Goal: Task Accomplishment & Management: Manage account settings

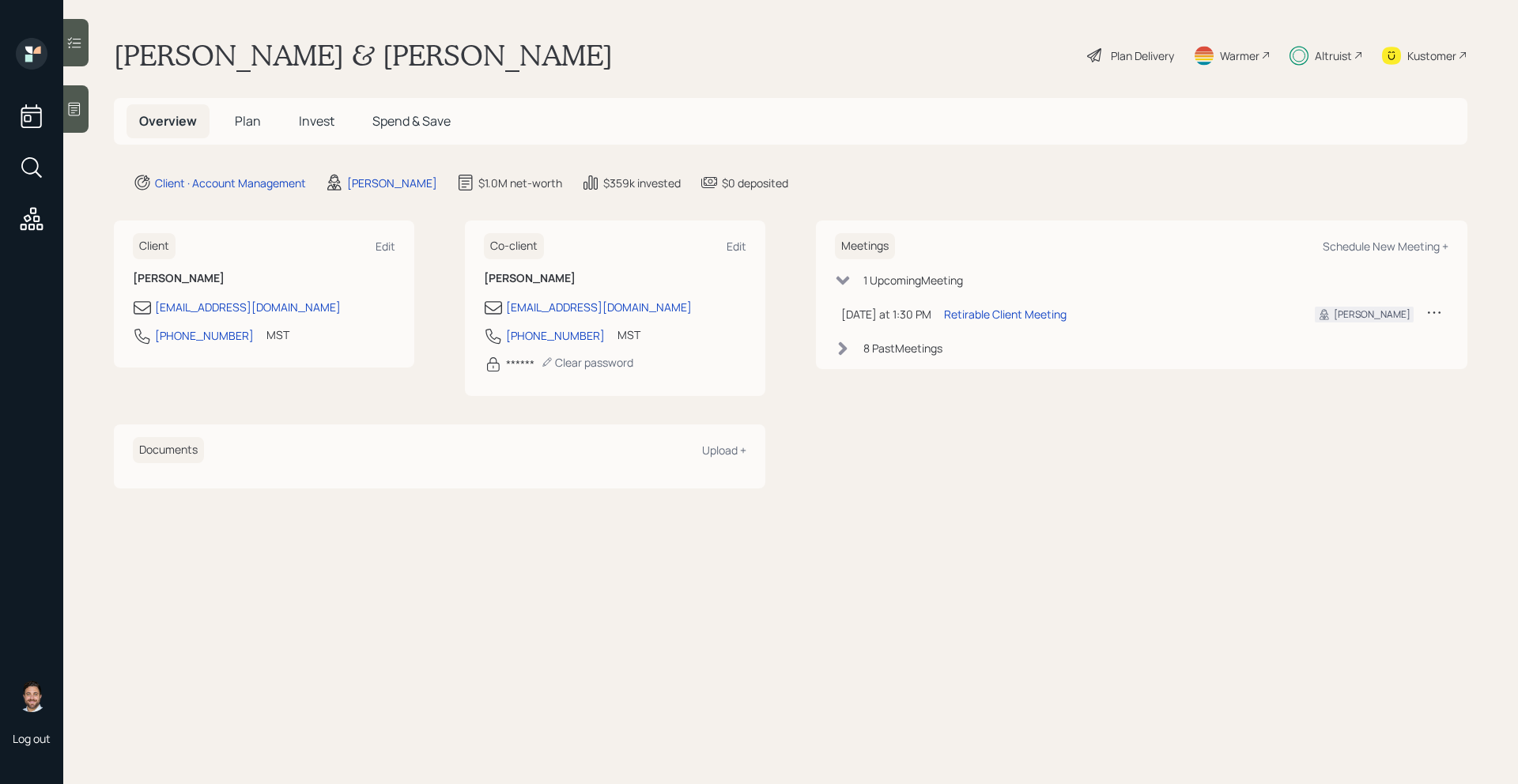
click at [251, 129] on span "Plan" at bounding box center [248, 120] width 26 height 17
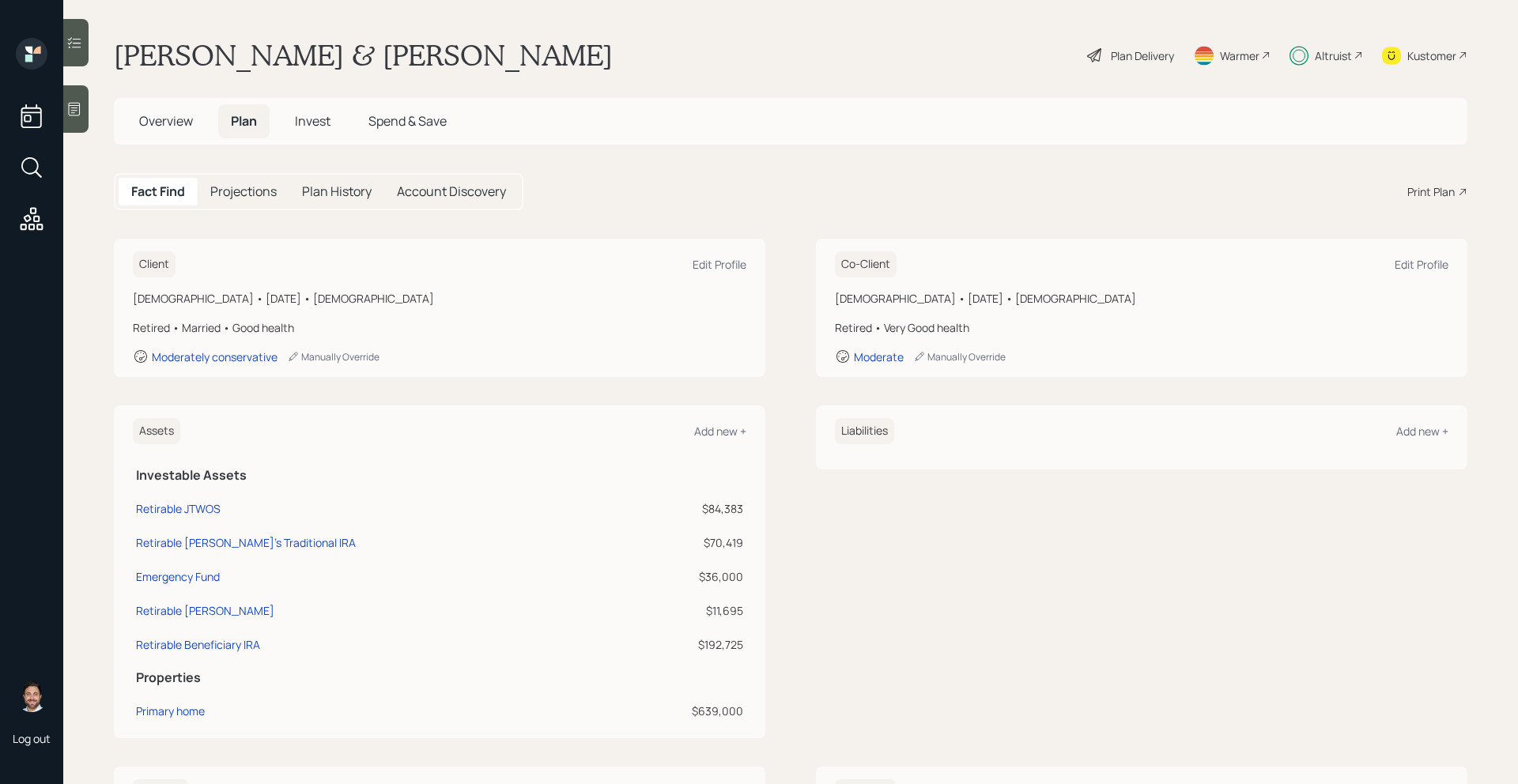
click at [319, 129] on span "Invest" at bounding box center [313, 120] width 36 height 17
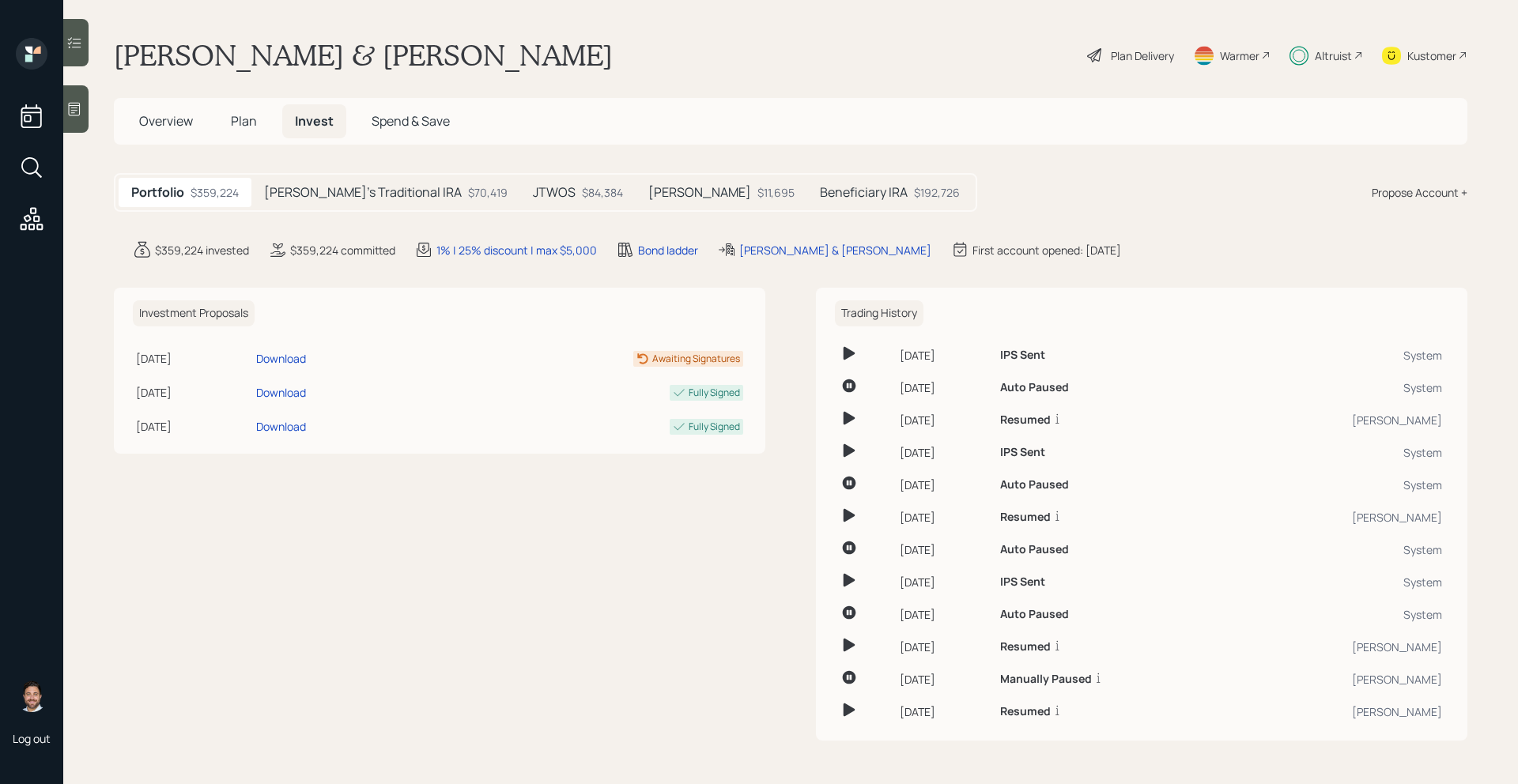
click at [245, 122] on span "Plan" at bounding box center [244, 120] width 26 height 17
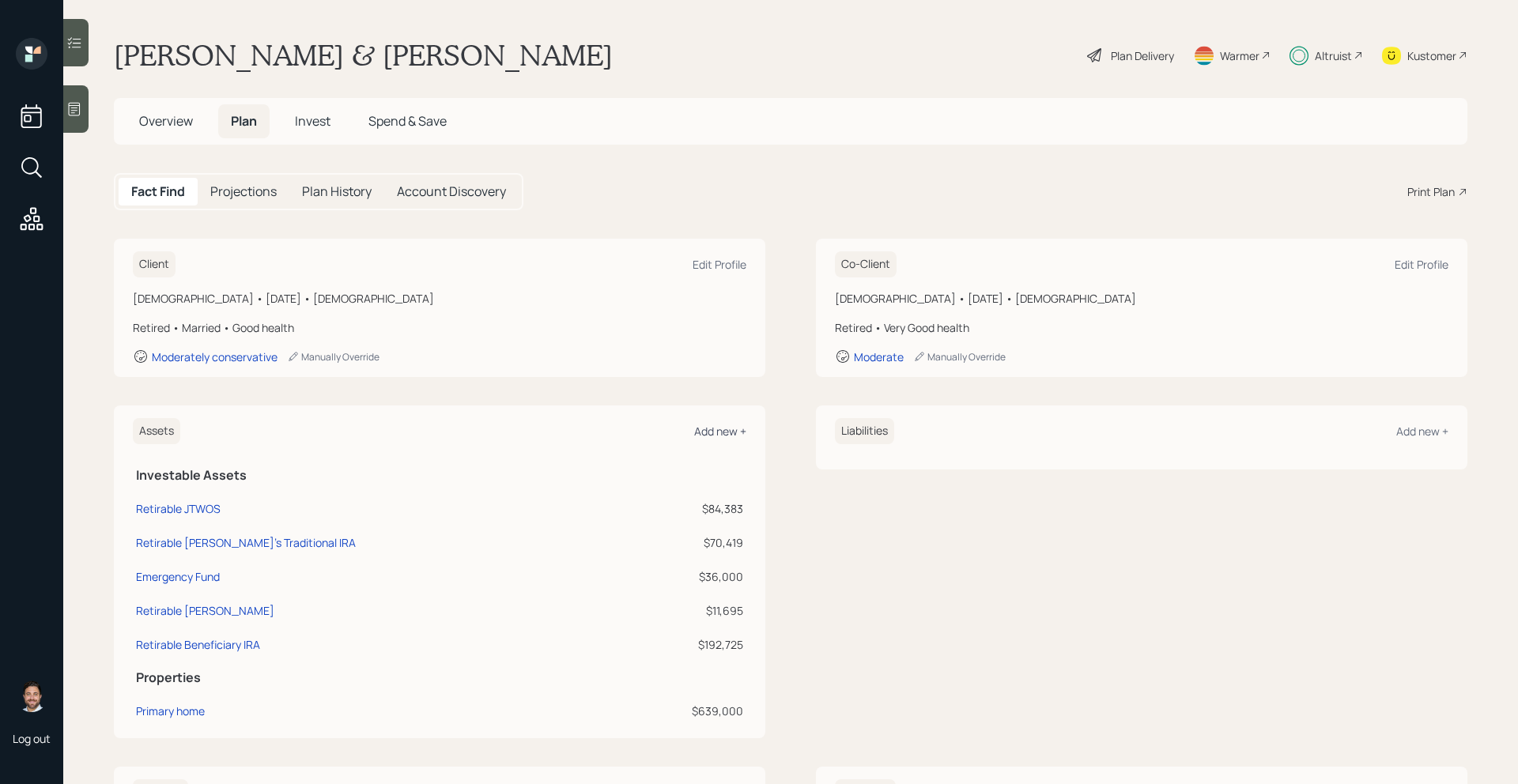
click at [731, 433] on div "Add new +" at bounding box center [720, 431] width 52 height 15
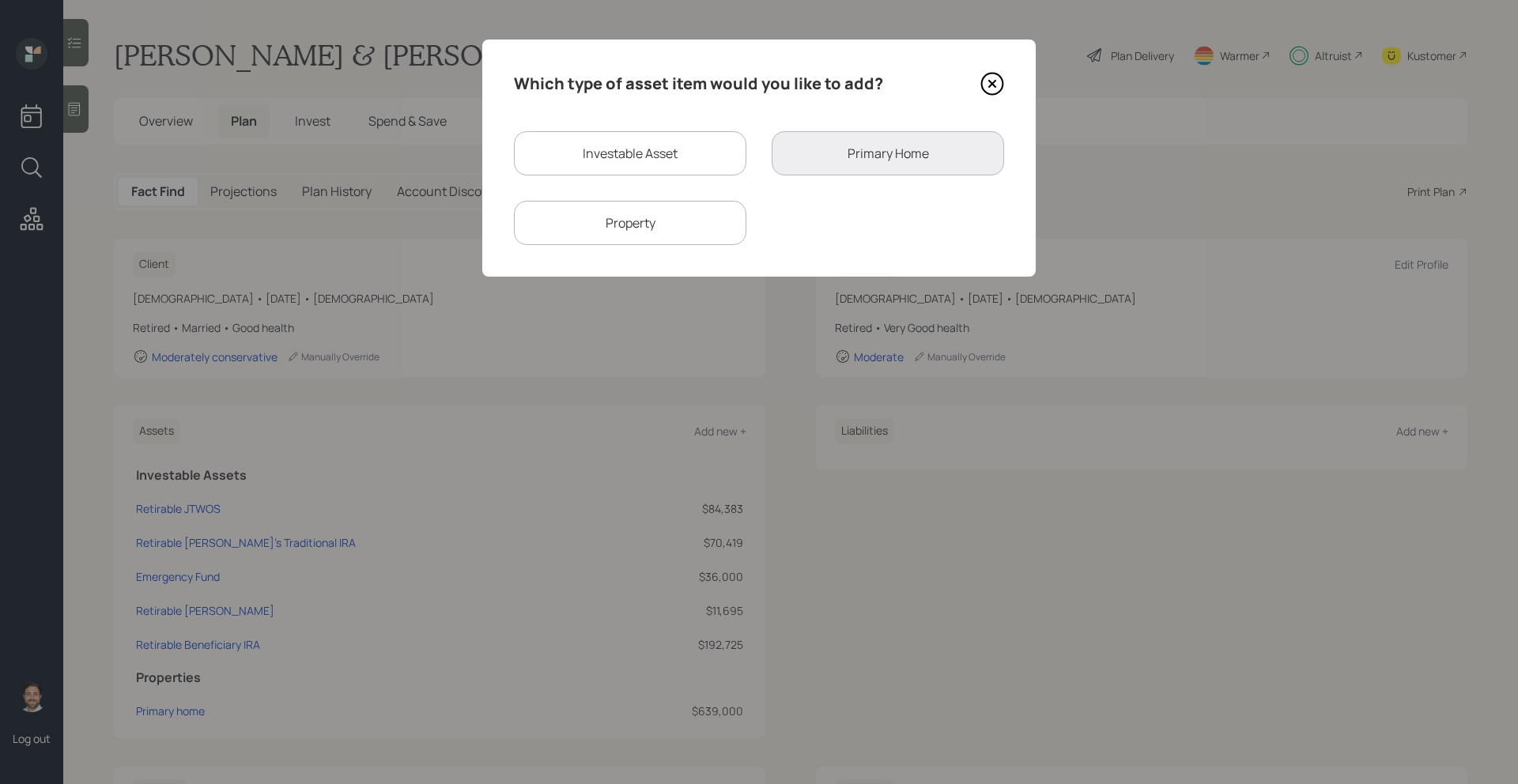
click at [648, 166] on div "Investable Asset" at bounding box center [630, 153] width 233 height 45
select select "taxable"
select select "balanced"
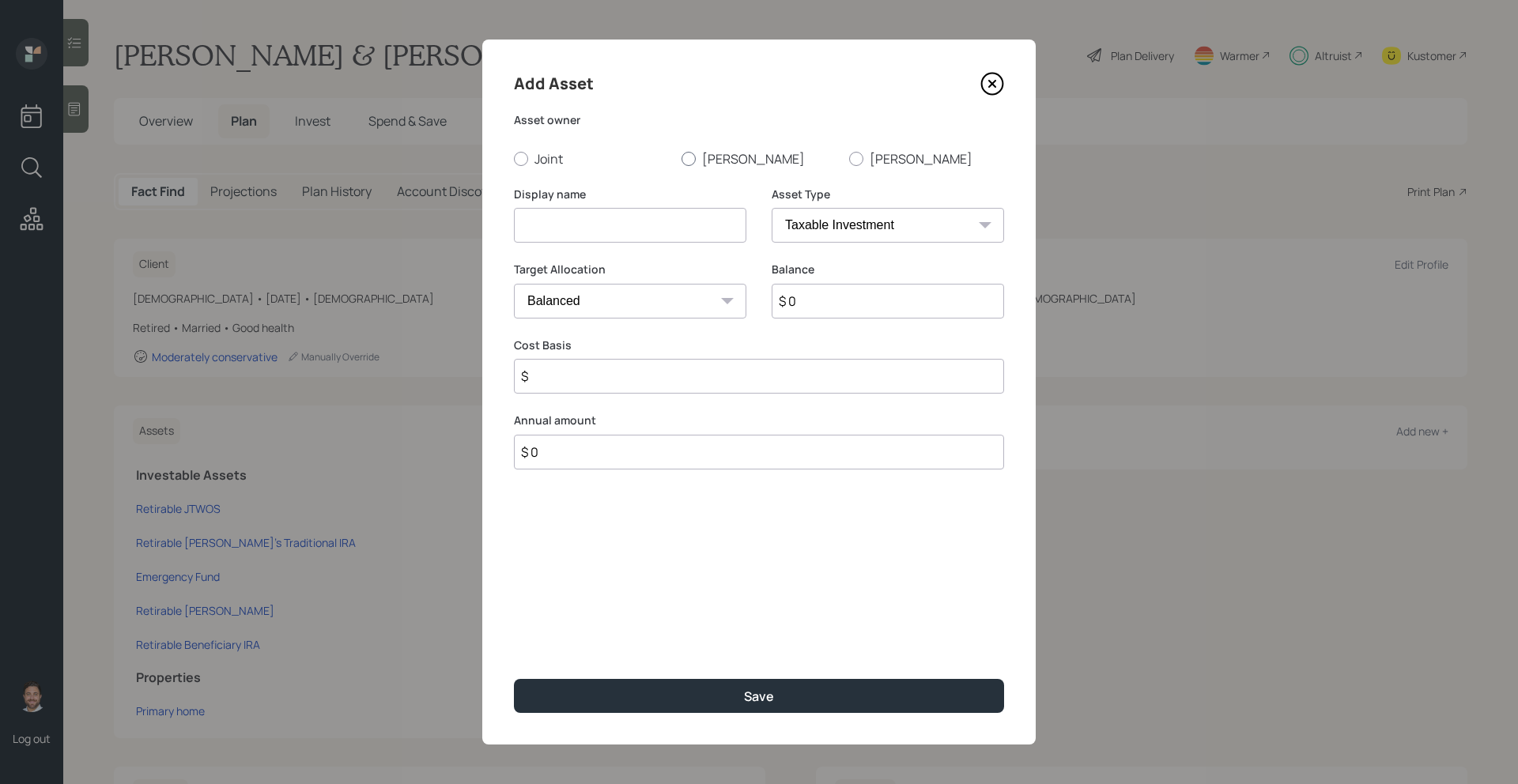
click at [686, 155] on div at bounding box center [688, 159] width 15 height 15
click at [681, 158] on input "Sue" at bounding box center [680, 158] width 1 height 1
radio input "true"
click at [648, 232] on input at bounding box center [630, 225] width 233 height 35
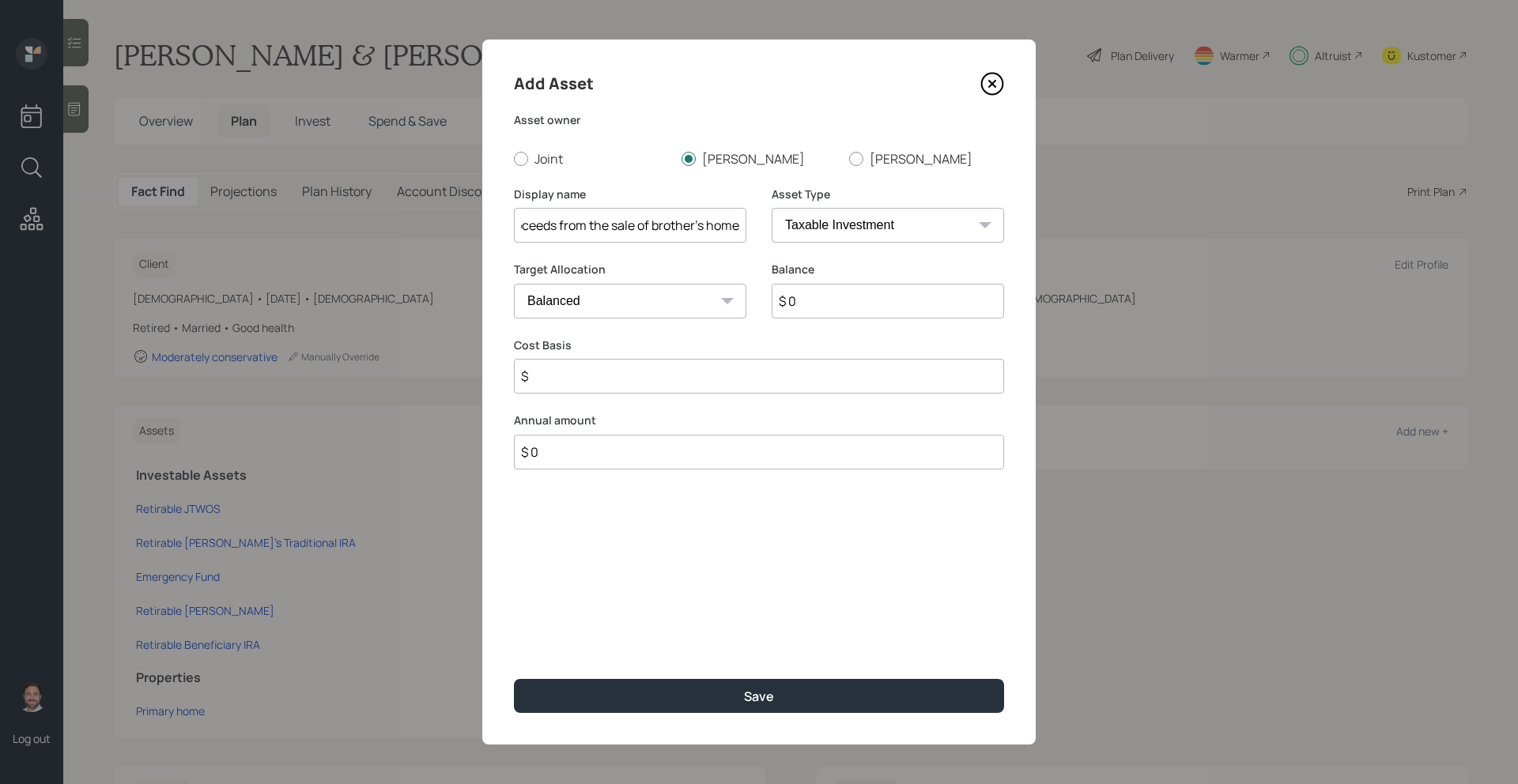
type input "Proceeds from the sale of brother's home"
click at [843, 299] on input "$ 0" at bounding box center [888, 301] width 233 height 35
type input "$ 248,100"
click at [770, 368] on input "$" at bounding box center [759, 376] width 490 height 35
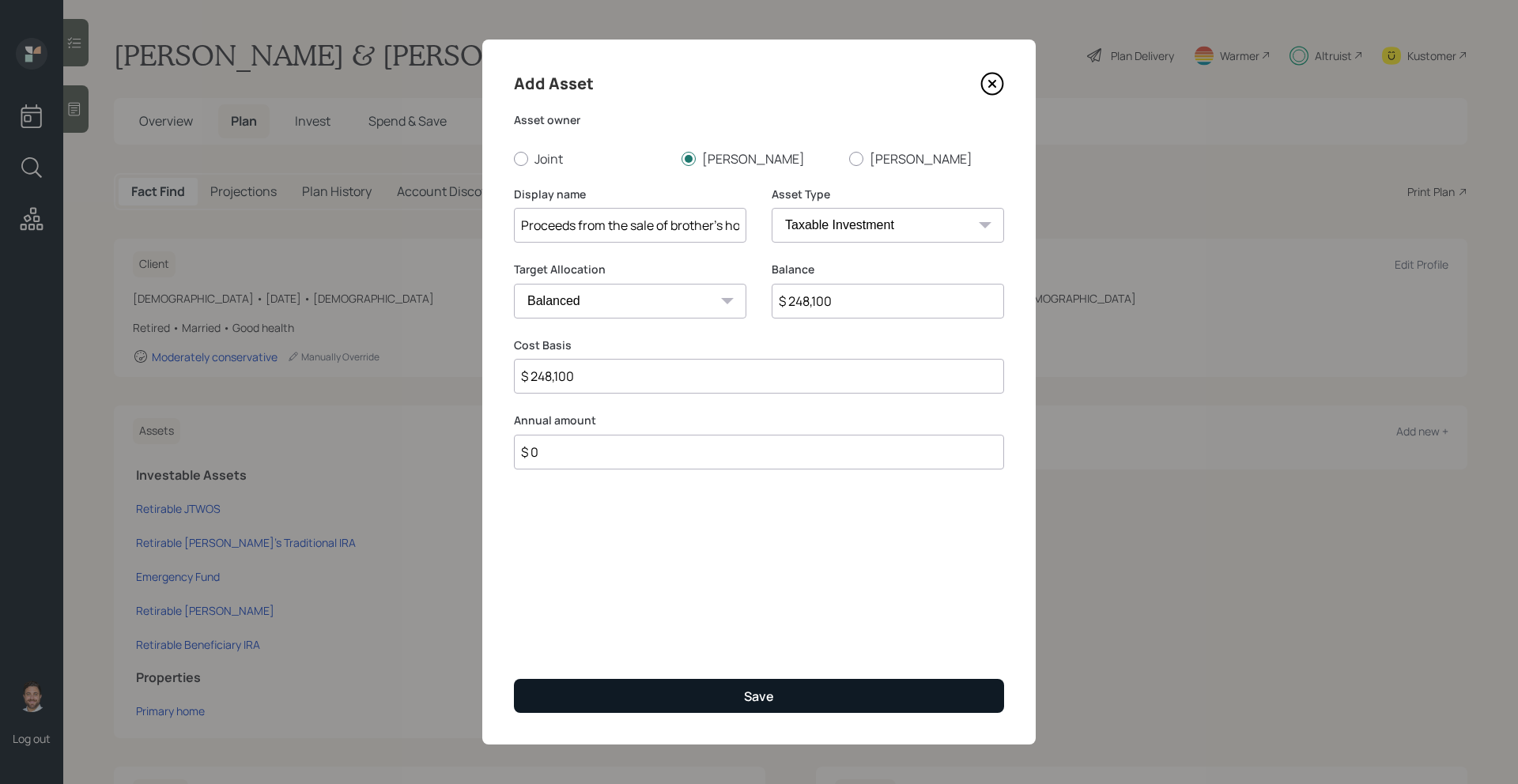
type input "$ 248,100"
click at [665, 692] on button "Save" at bounding box center [759, 696] width 490 height 34
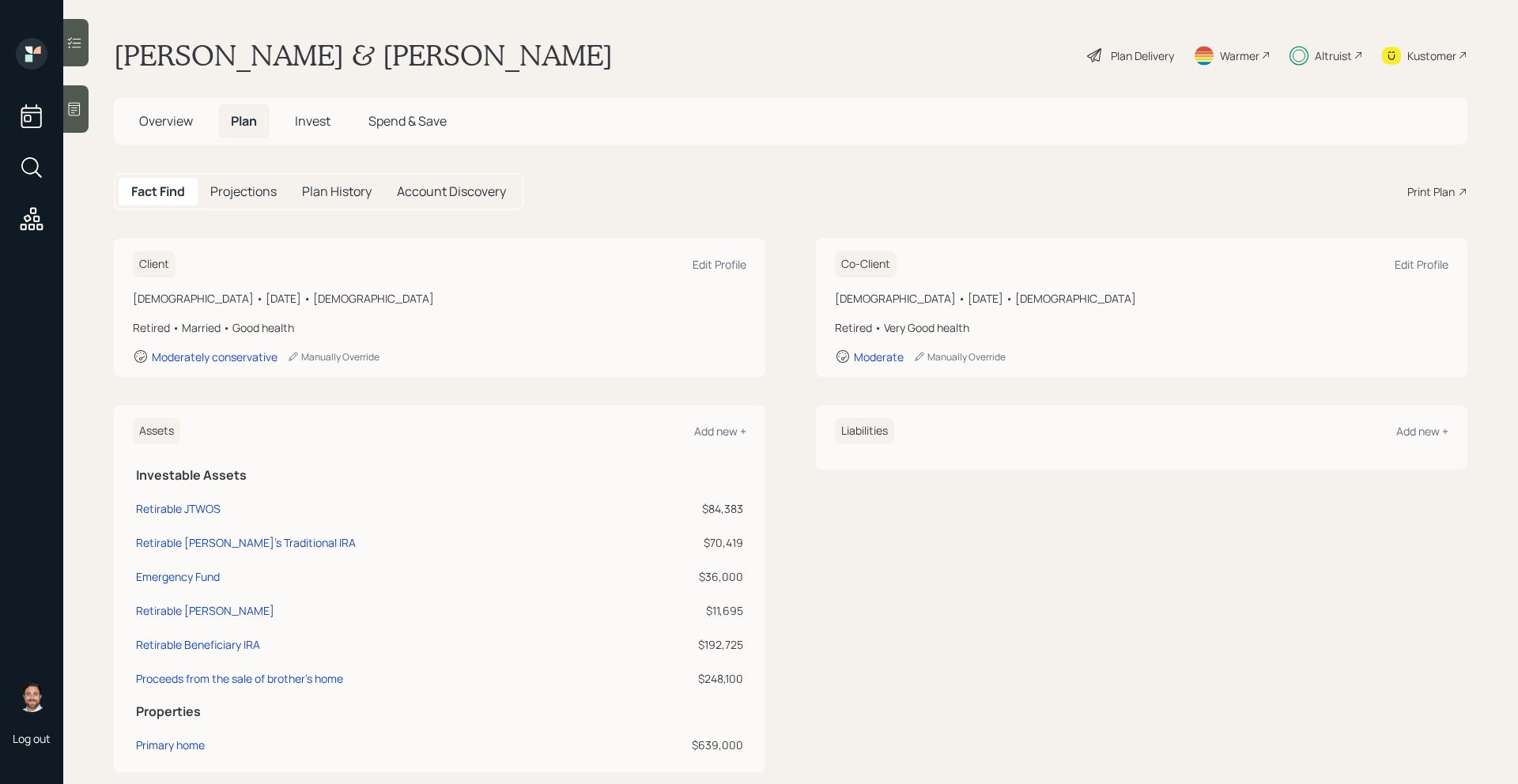
click at [324, 126] on span "Invest" at bounding box center [313, 120] width 36 height 17
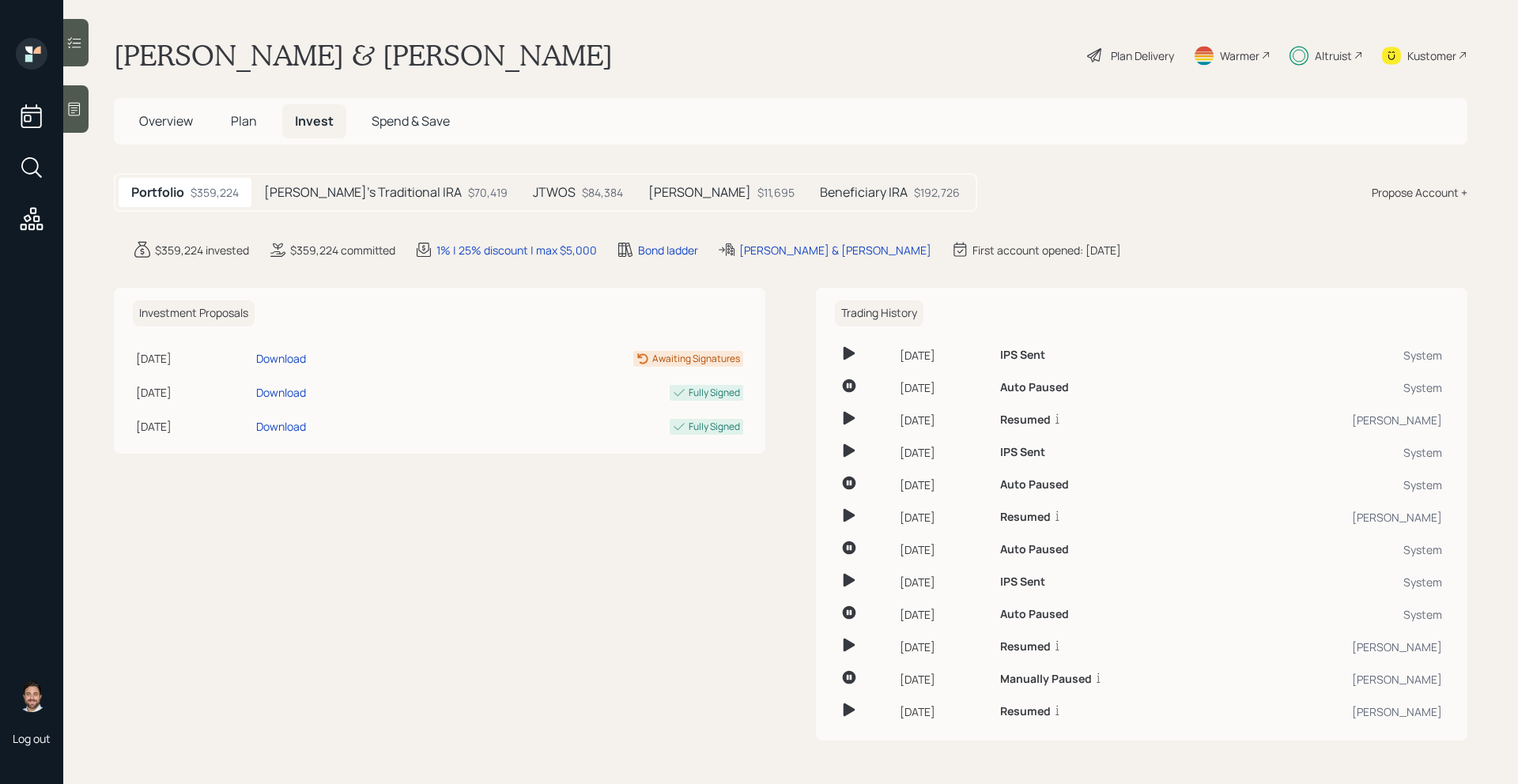
click at [1417, 188] on div "Propose Account +" at bounding box center [1419, 192] width 96 height 16
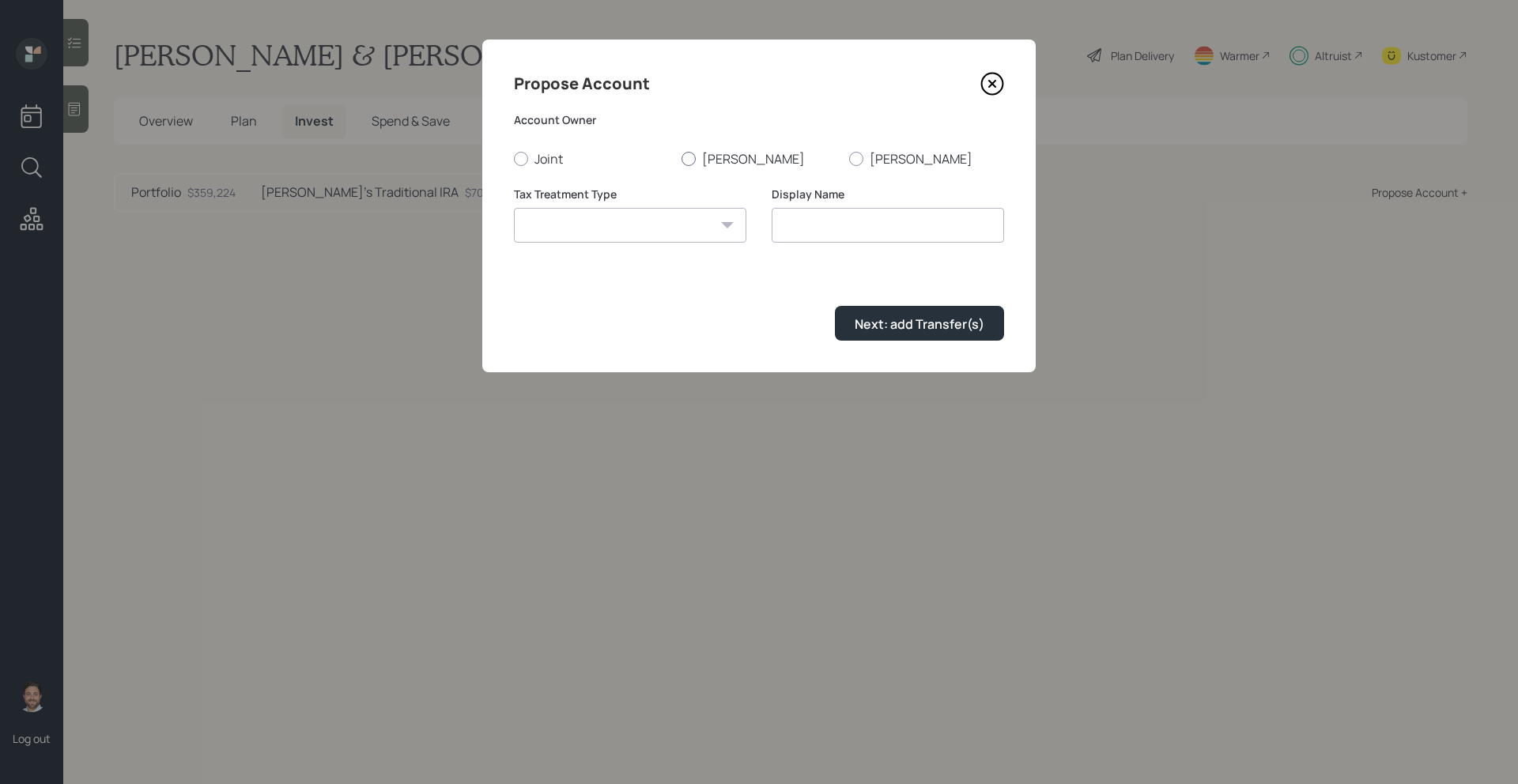
click at [694, 158] on div at bounding box center [688, 159] width 15 height 15
click at [681, 158] on input "Sue" at bounding box center [680, 158] width 1 height 1
radio input "true"
click at [666, 229] on select "Roth Taxable Traditional" at bounding box center [630, 225] width 233 height 35
select select "taxable"
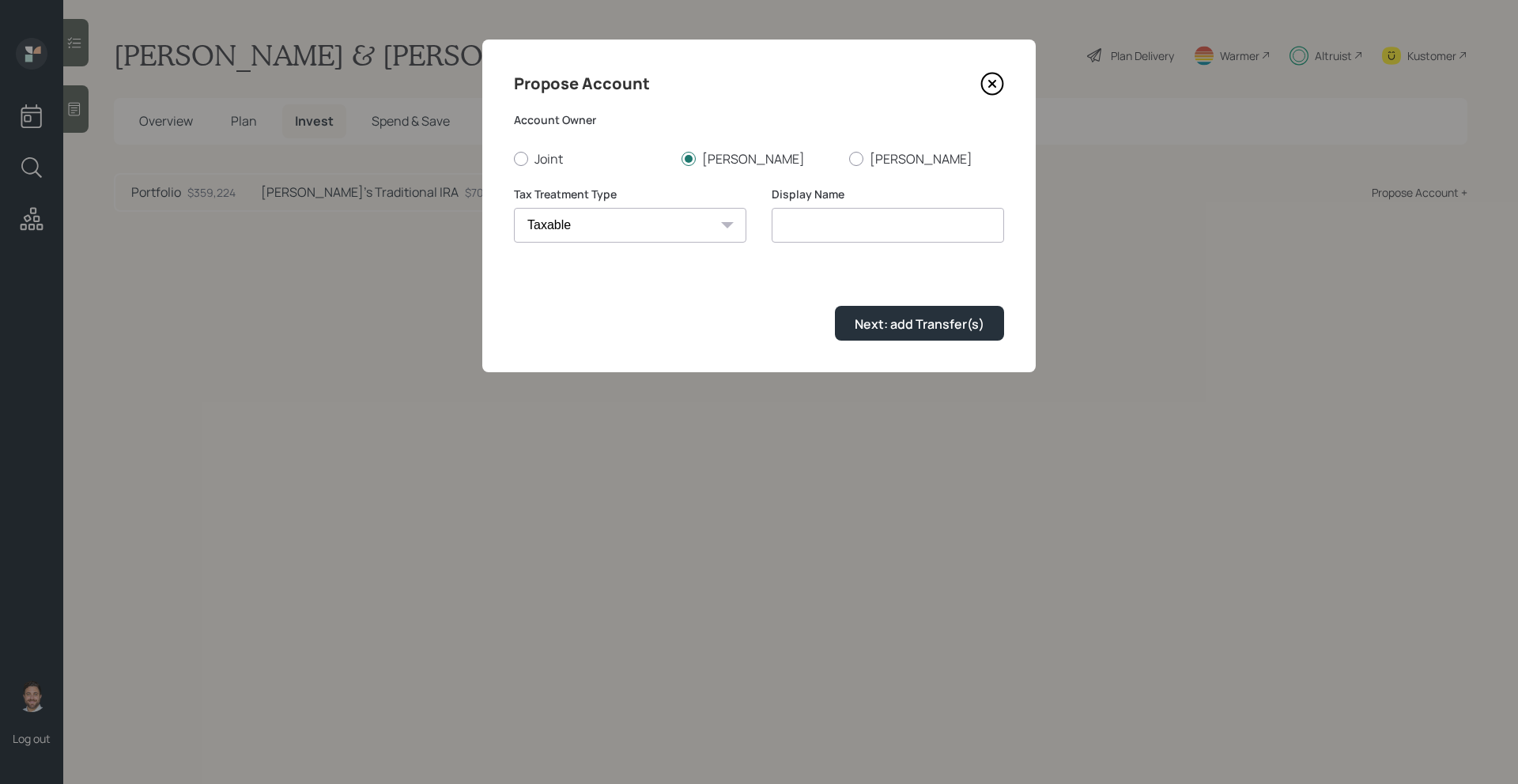
click at [514, 208] on select "Roth Taxable Traditional" at bounding box center [630, 225] width 233 height 35
click at [867, 221] on input "Taxable" at bounding box center [888, 225] width 233 height 35
type input "Rick's Estate Brokerage"
click at [890, 328] on div "Next: add Transfer(s)" at bounding box center [920, 323] width 130 height 17
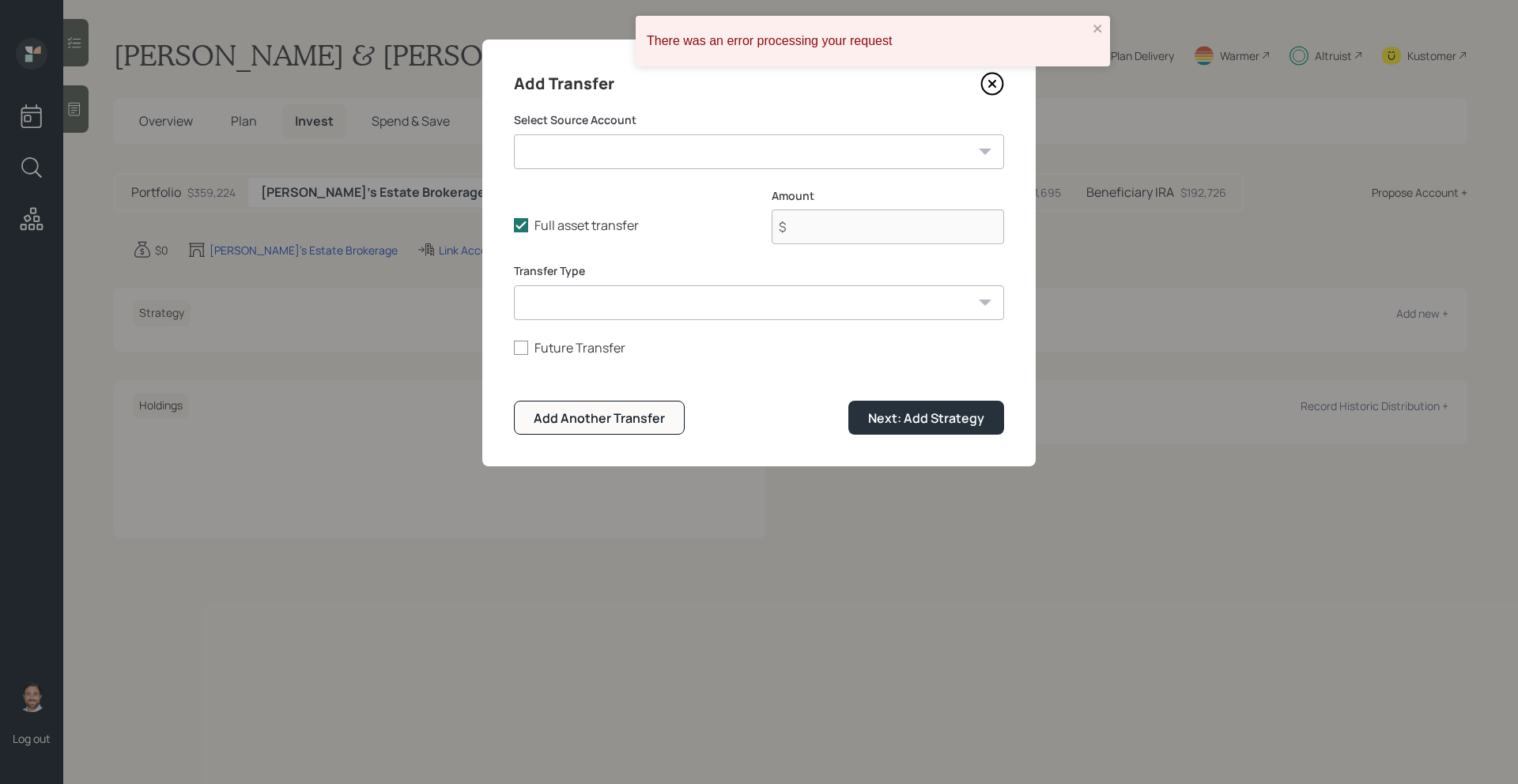
click at [793, 163] on select "Emergency Fund ($36,000 | Emergency Fund) Proceeds from the sale of brother's h…" at bounding box center [759, 152] width 490 height 35
select select "cbb68f36-01cb-4214-bd95-c59e6f5b2e74"
click at [514, 135] on select "Emergency Fund ($36,000 | Emergency Fund) Proceeds from the sale of brother's h…" at bounding box center [759, 152] width 490 height 35
type input "$ 248,100"
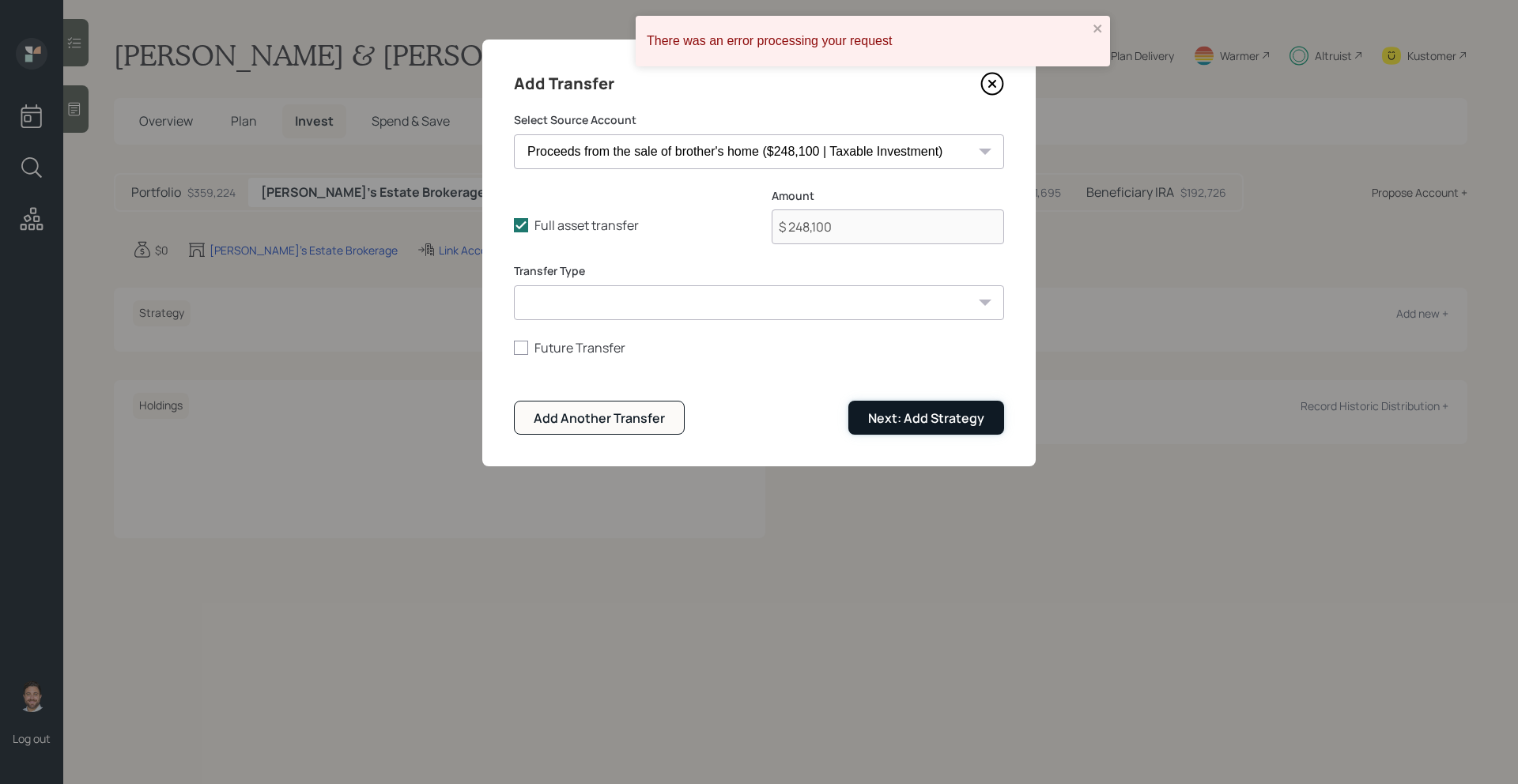
click at [880, 413] on div "Next: Add Strategy" at bounding box center [925, 418] width 116 height 17
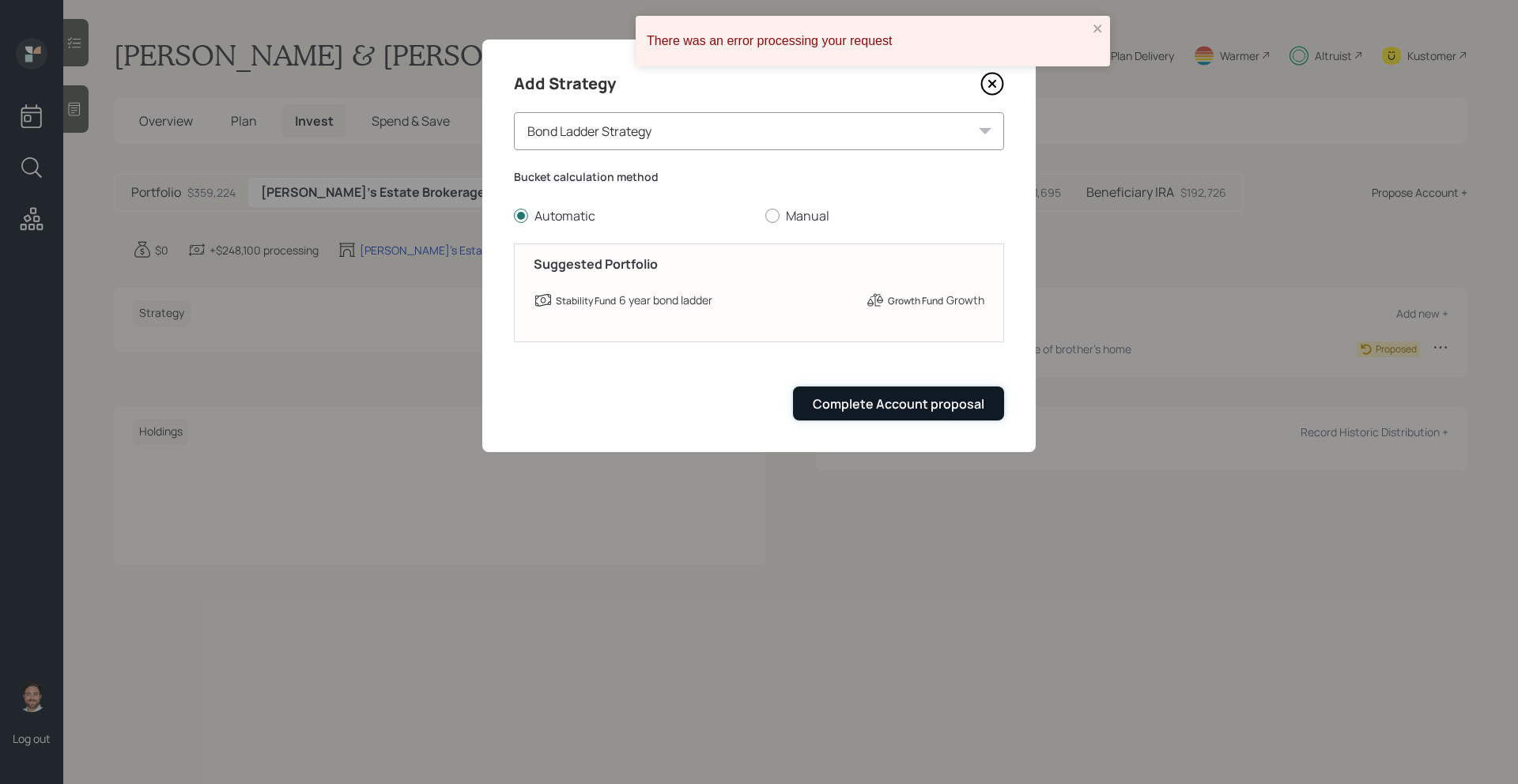
click at [868, 410] on div "Complete Account proposal" at bounding box center [898, 403] width 172 height 17
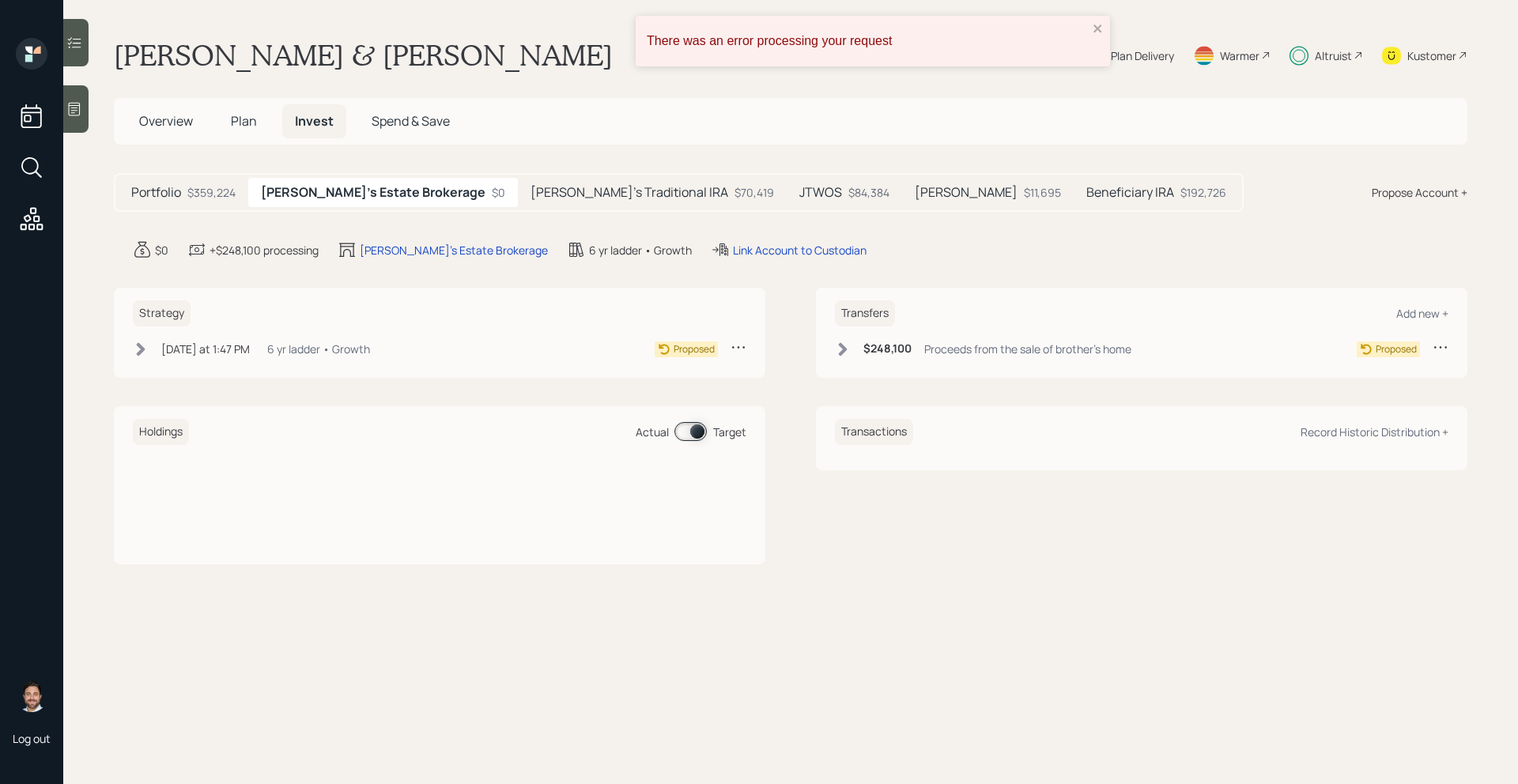
click at [142, 348] on icon at bounding box center [141, 349] width 9 height 14
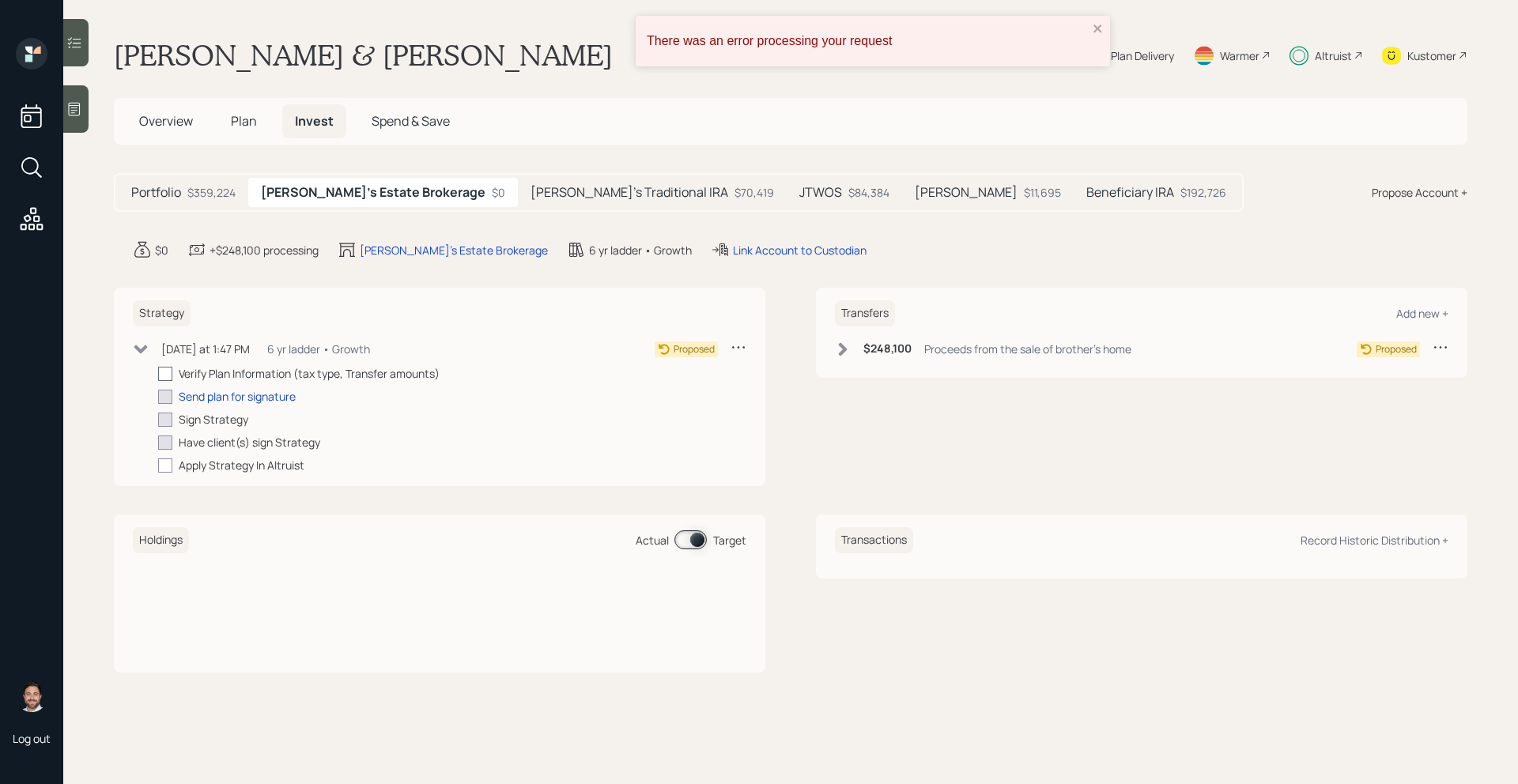
click at [171, 376] on div at bounding box center [165, 374] width 15 height 15
click at [158, 374] on input "checkbox" at bounding box center [157, 373] width 1 height 1
checkbox input "true"
click at [187, 394] on div "Send plan for signature" at bounding box center [237, 396] width 117 height 16
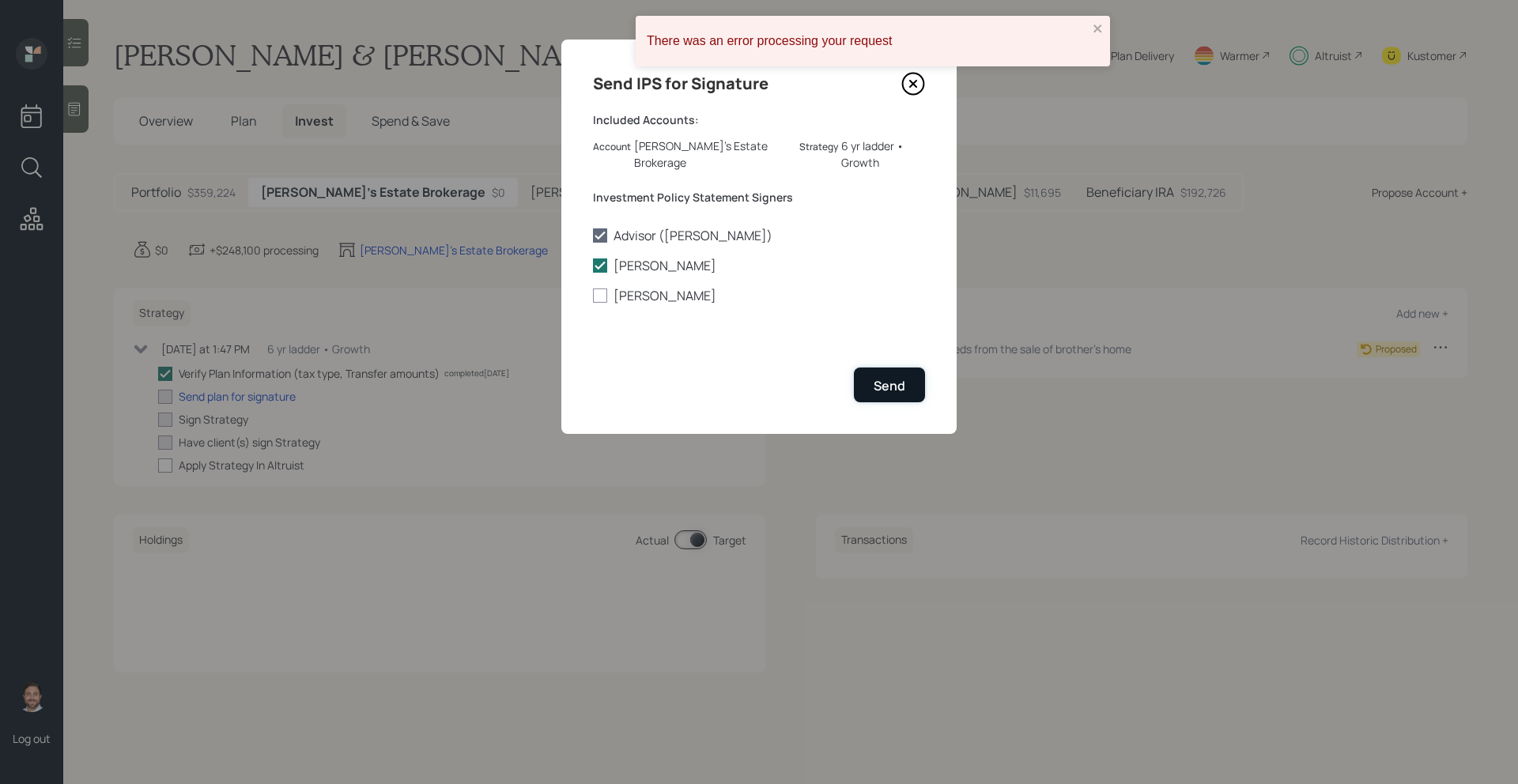
click at [865, 367] on button "Send" at bounding box center [890, 384] width 71 height 34
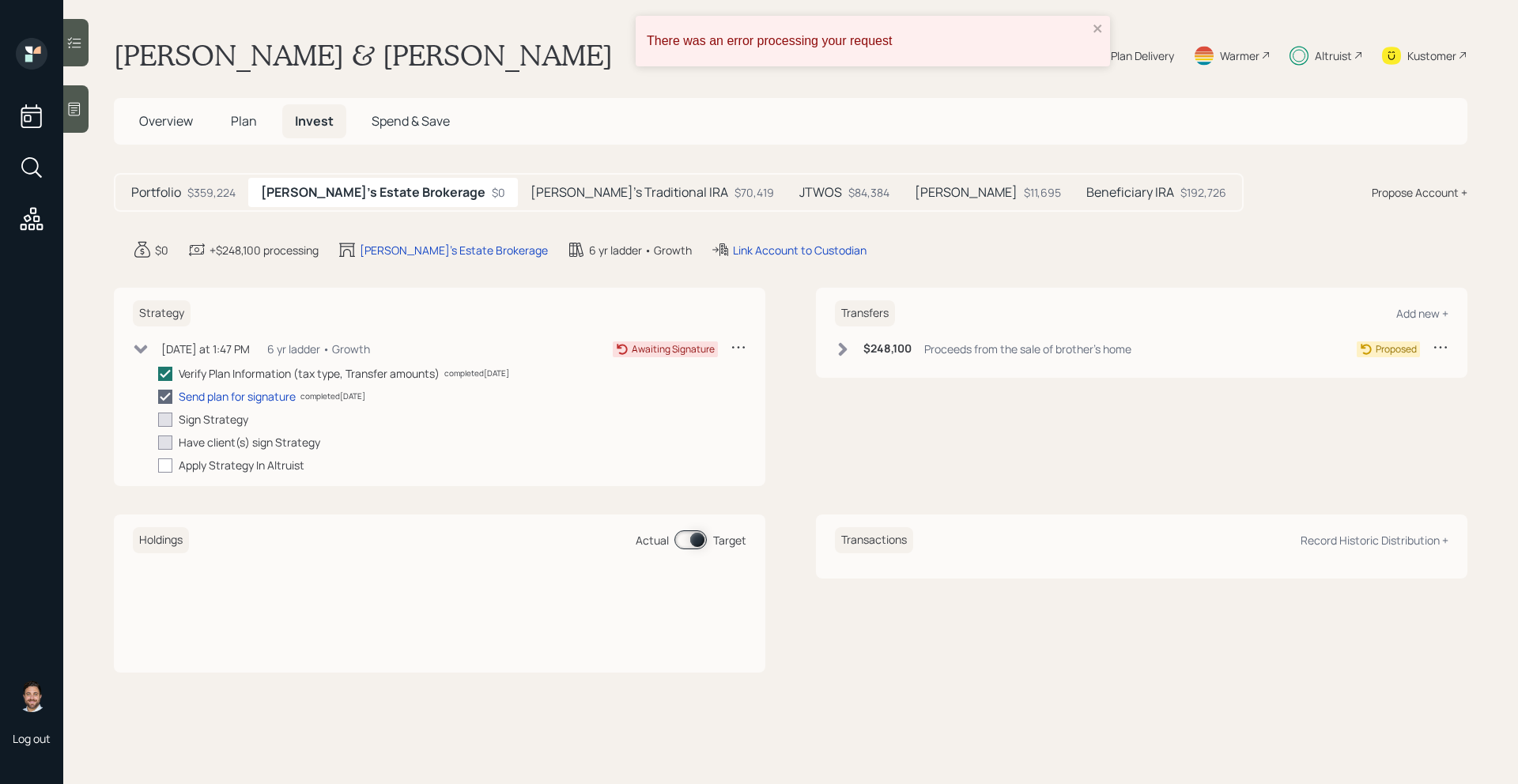
checkbox input "true"
click at [1100, 28] on icon "close" at bounding box center [1098, 28] width 11 height 13
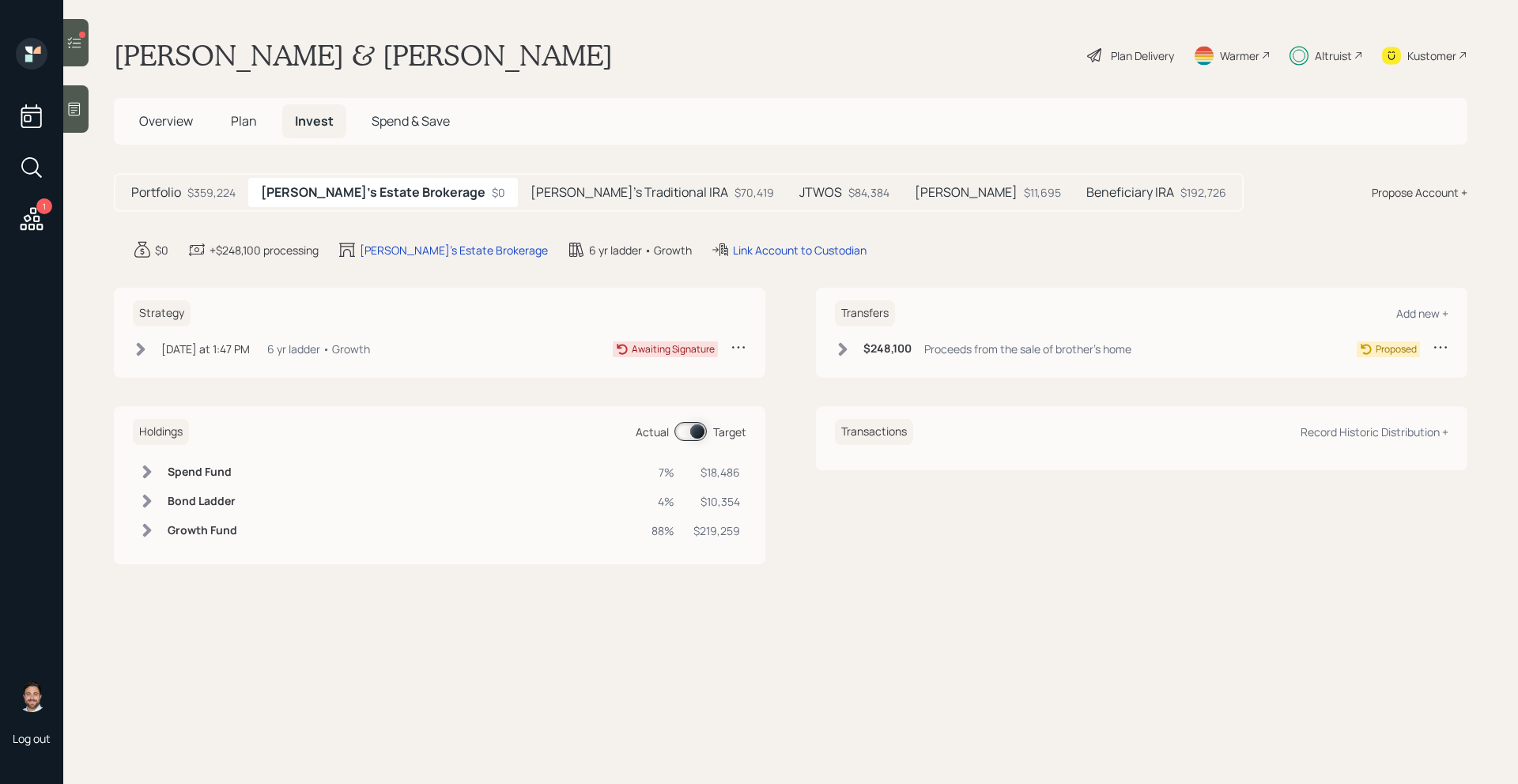
click at [834, 349] on icon at bounding box center [842, 349] width 15 height 15
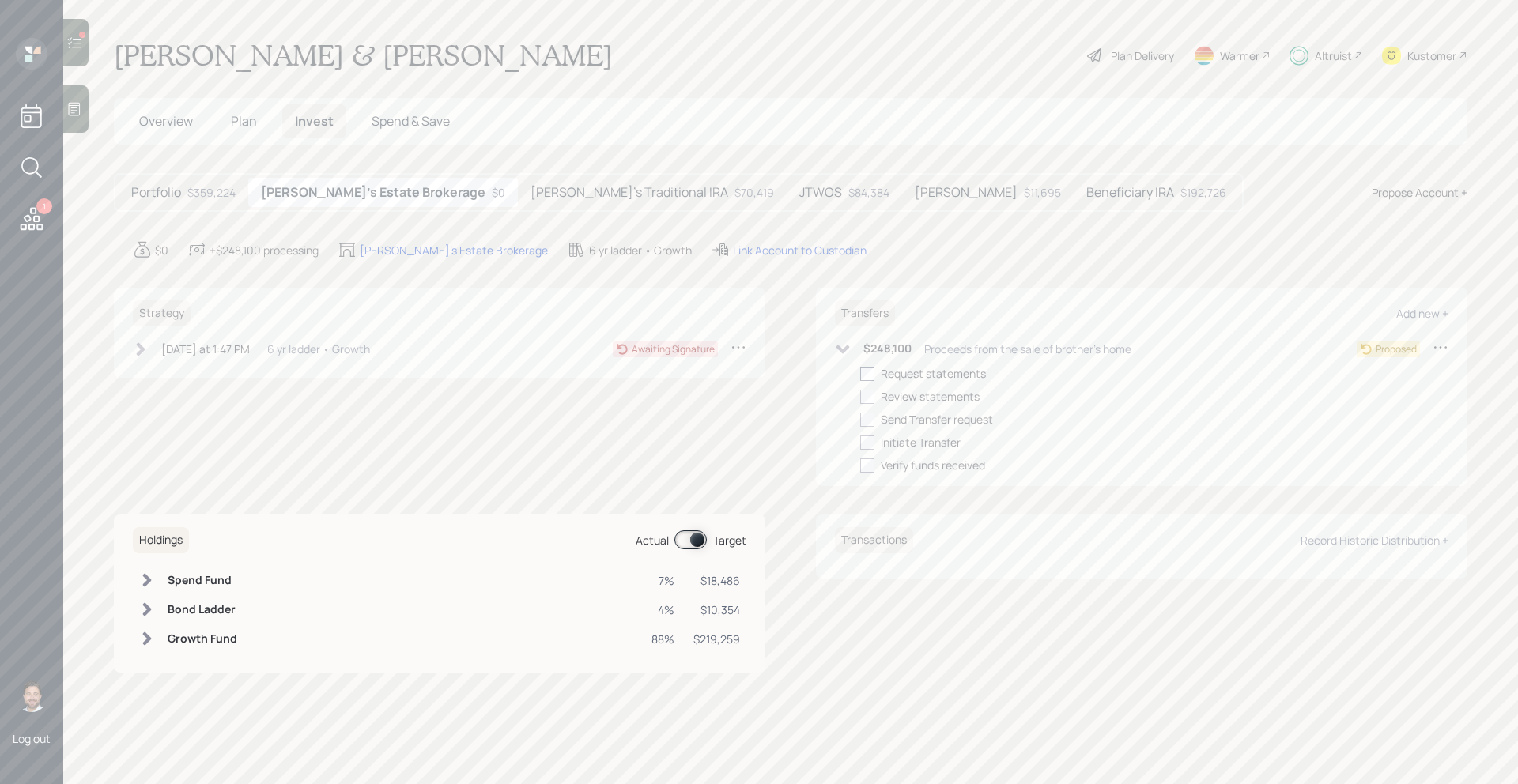
click at [868, 375] on div at bounding box center [868, 374] width 15 height 15
click at [860, 374] on input "checkbox" at bounding box center [860, 373] width 1 height 1
checkbox input "true"
click at [868, 398] on div at bounding box center [868, 397] width 15 height 15
click at [860, 396] on input "checkbox" at bounding box center [860, 396] width 1 height 1
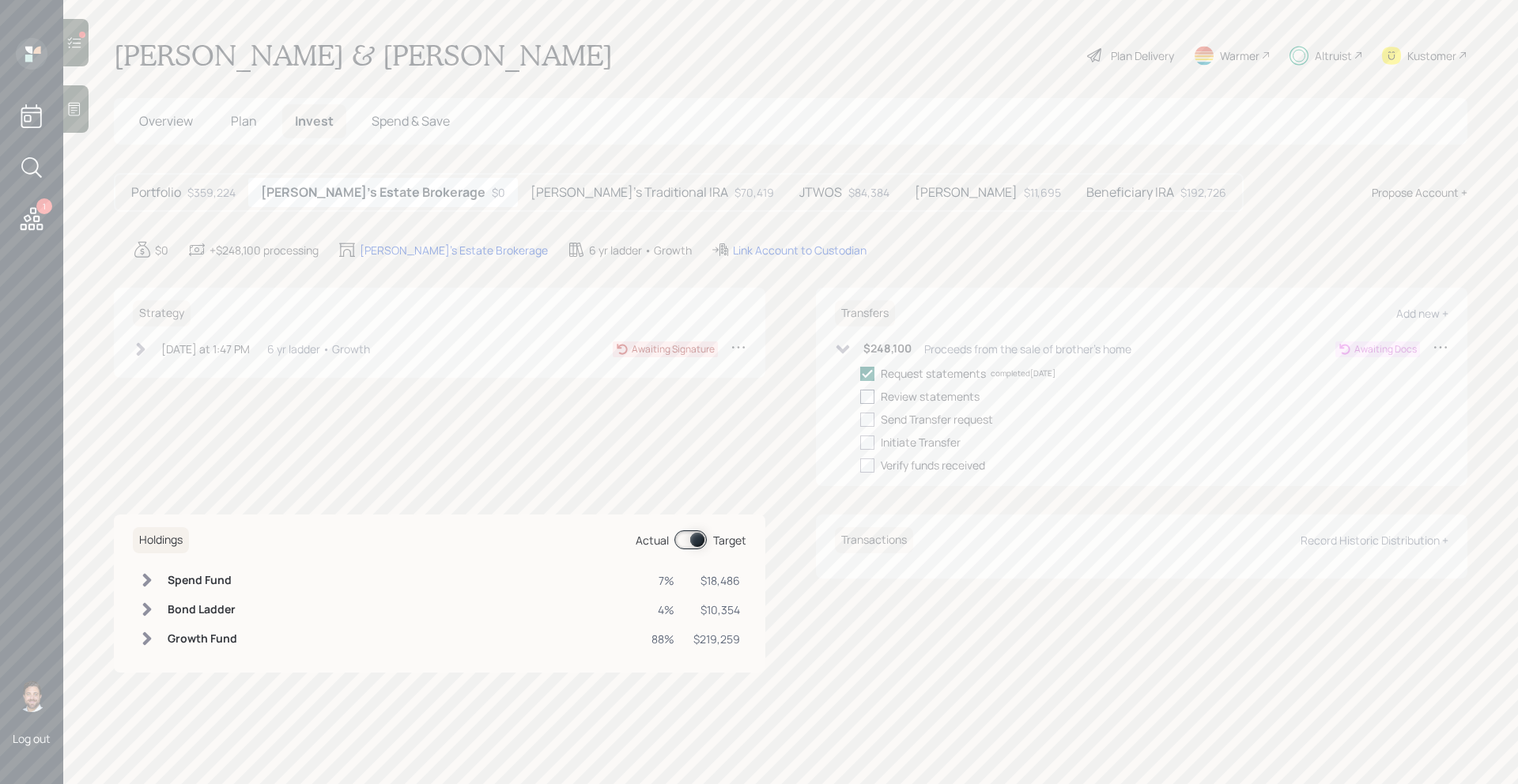
checkbox input "true"
click at [868, 423] on div at bounding box center [868, 420] width 15 height 15
click at [860, 420] on input "checkbox" at bounding box center [860, 419] width 1 height 1
checkbox input "true"
click at [843, 347] on icon at bounding box center [842, 349] width 15 height 15
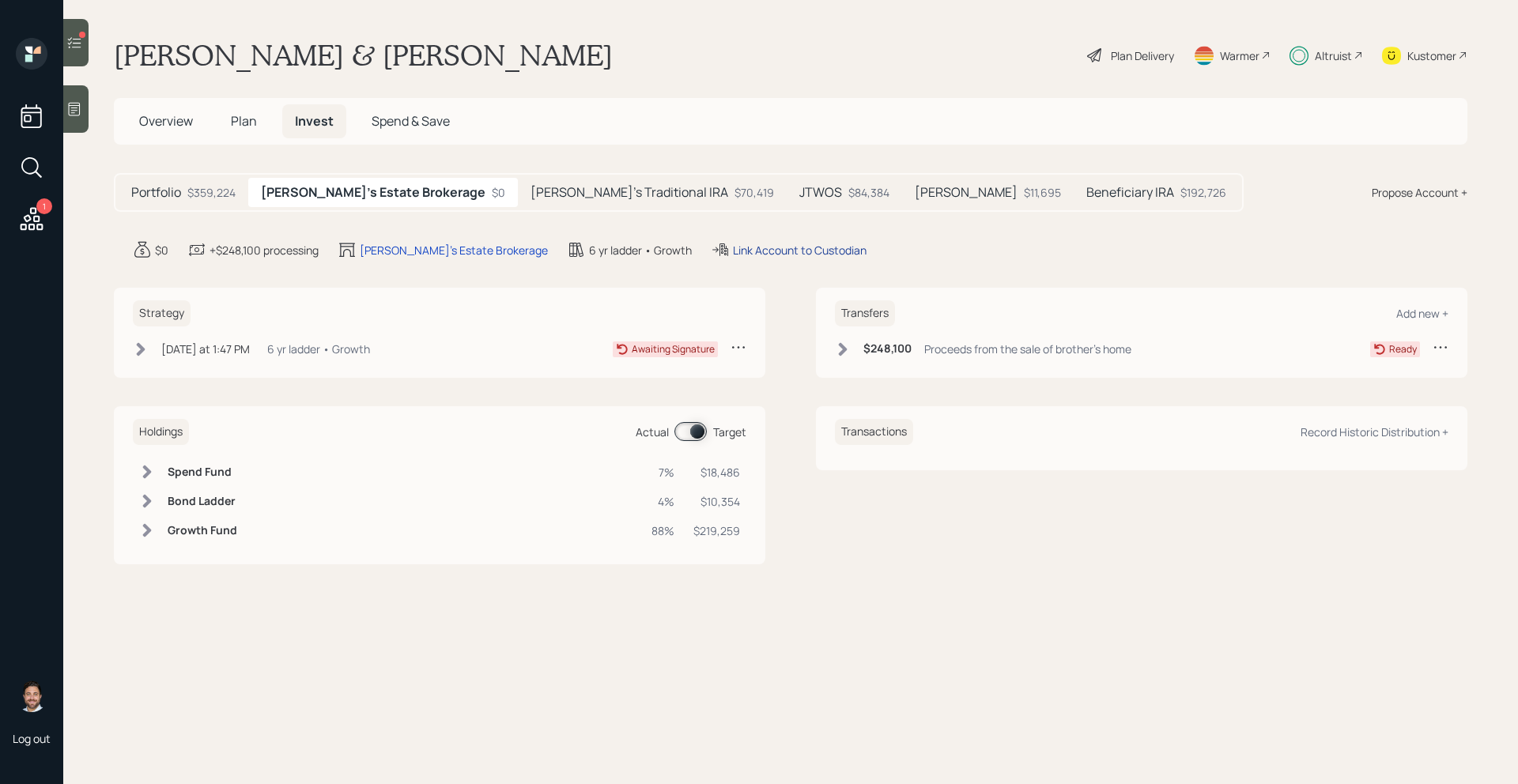
click at [733, 249] on div "Link Account to Custodian" at bounding box center [800, 250] width 134 height 16
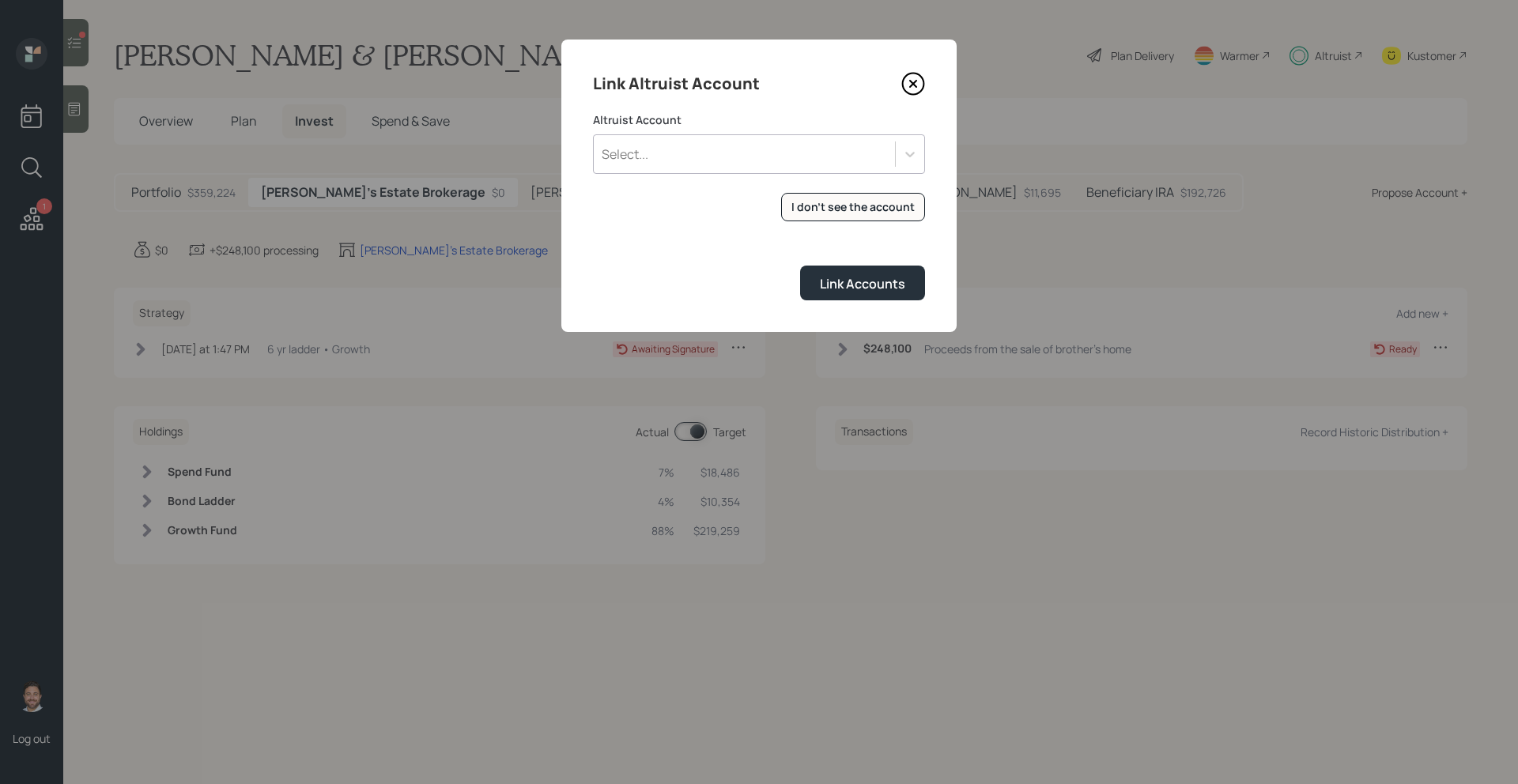
click at [733, 166] on div "Select..." at bounding box center [744, 154] width 301 height 27
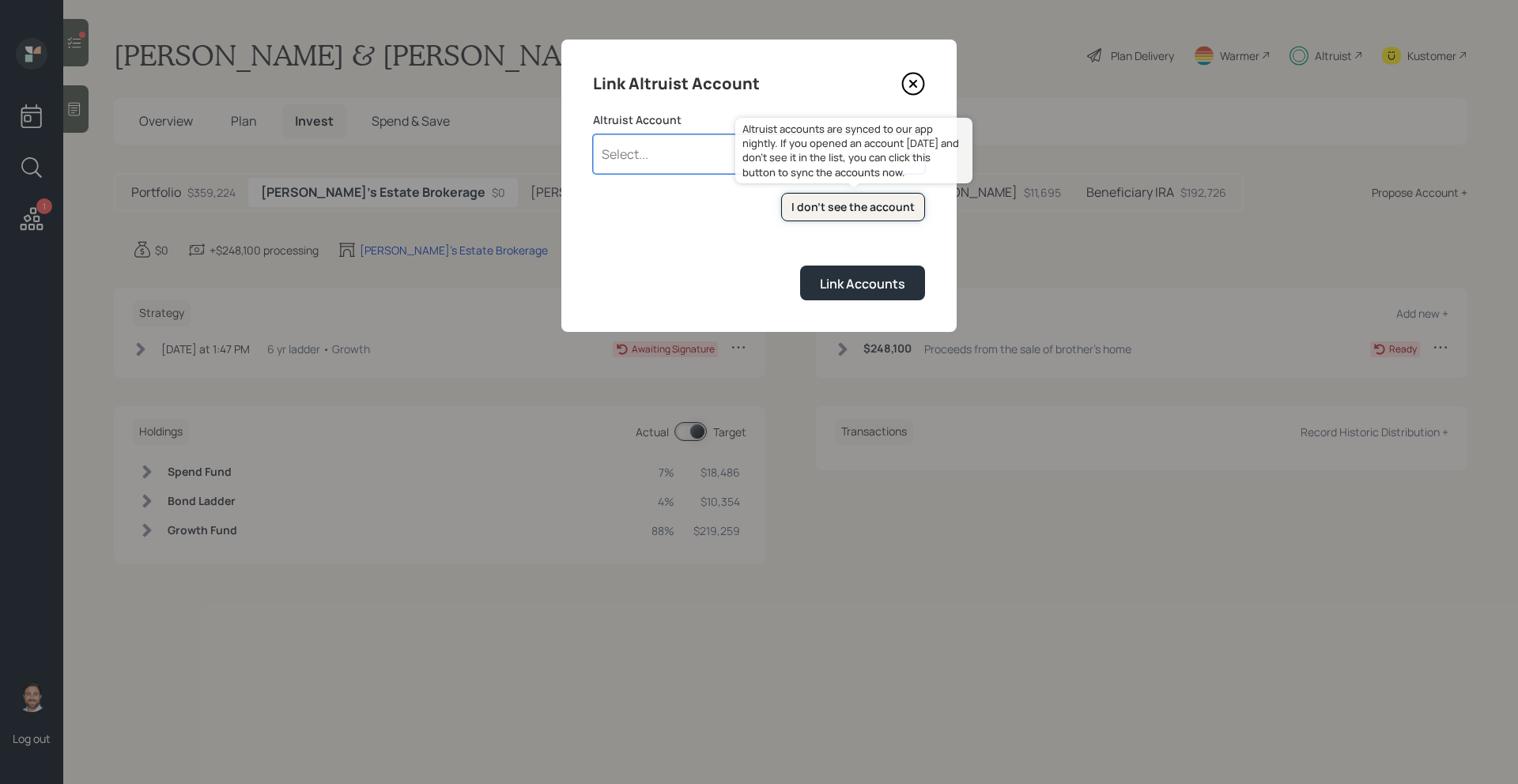
click at [826, 208] on div "I don't see the account" at bounding box center [853, 207] width 123 height 15
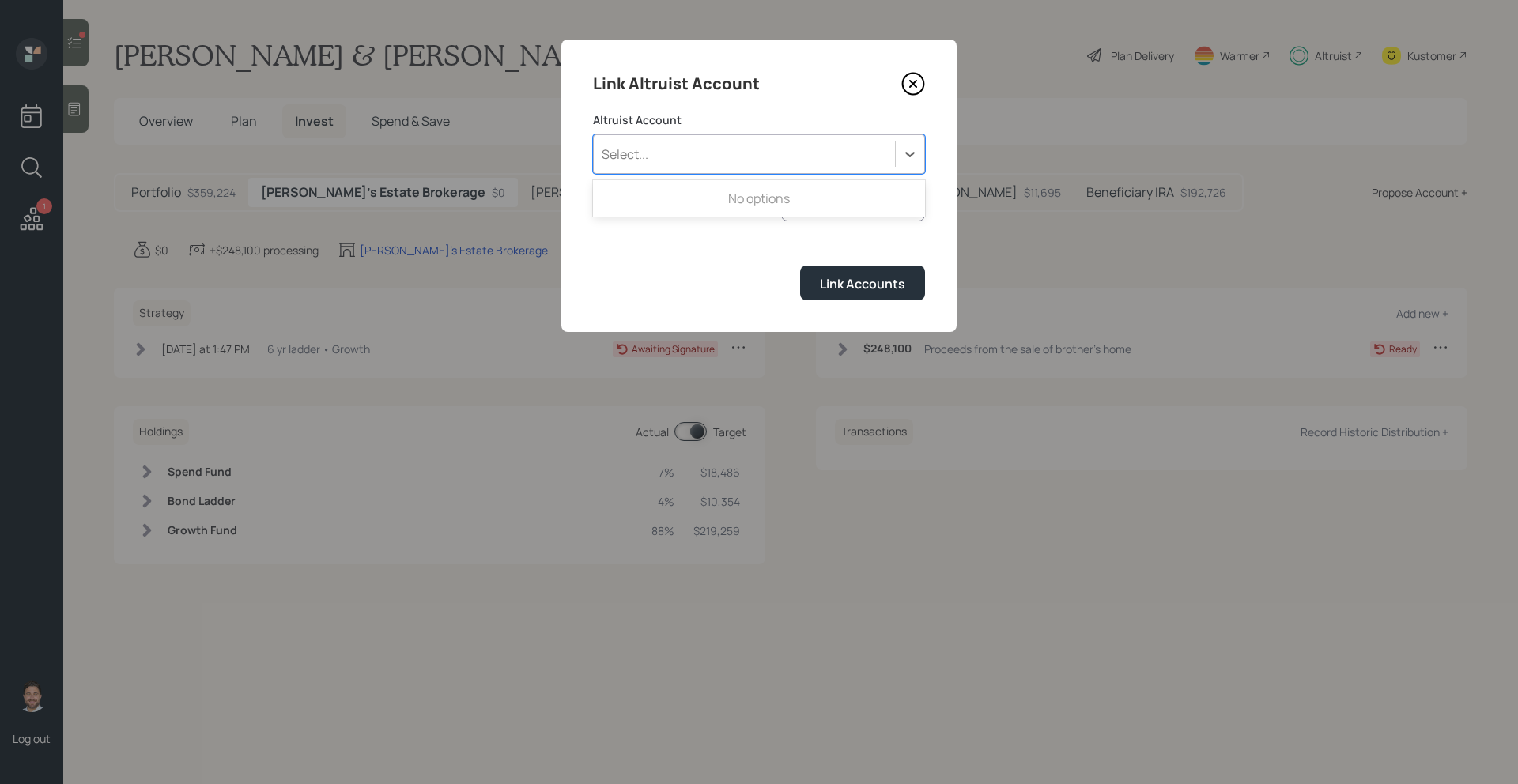
click at [690, 164] on div "Select..." at bounding box center [744, 154] width 301 height 27
click at [688, 194] on div "INDIVIDUAL (9528)" at bounding box center [758, 198] width 332 height 30
click at [833, 293] on button "Link Accounts" at bounding box center [863, 283] width 125 height 34
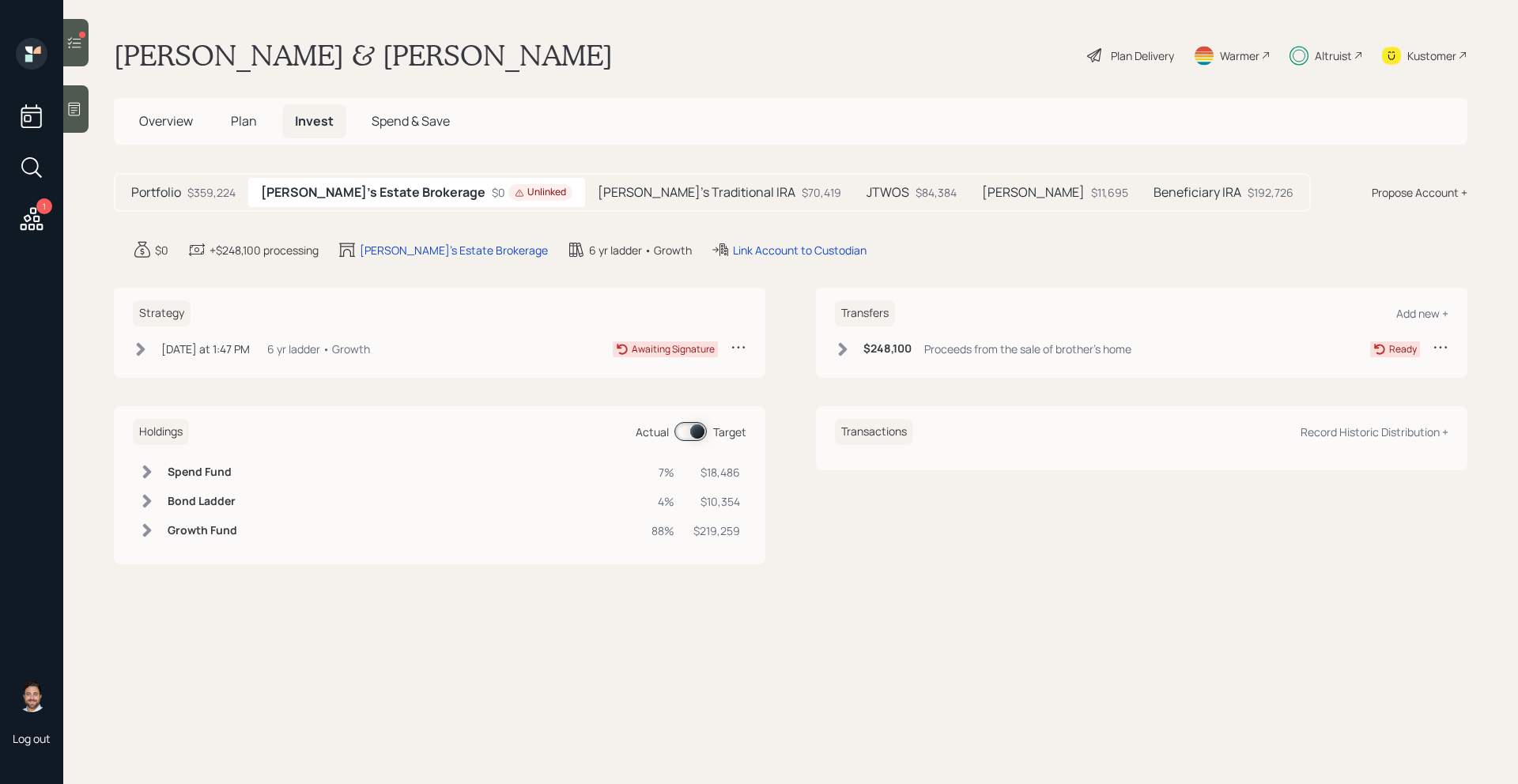
click at [139, 349] on icon at bounding box center [140, 349] width 15 height 15
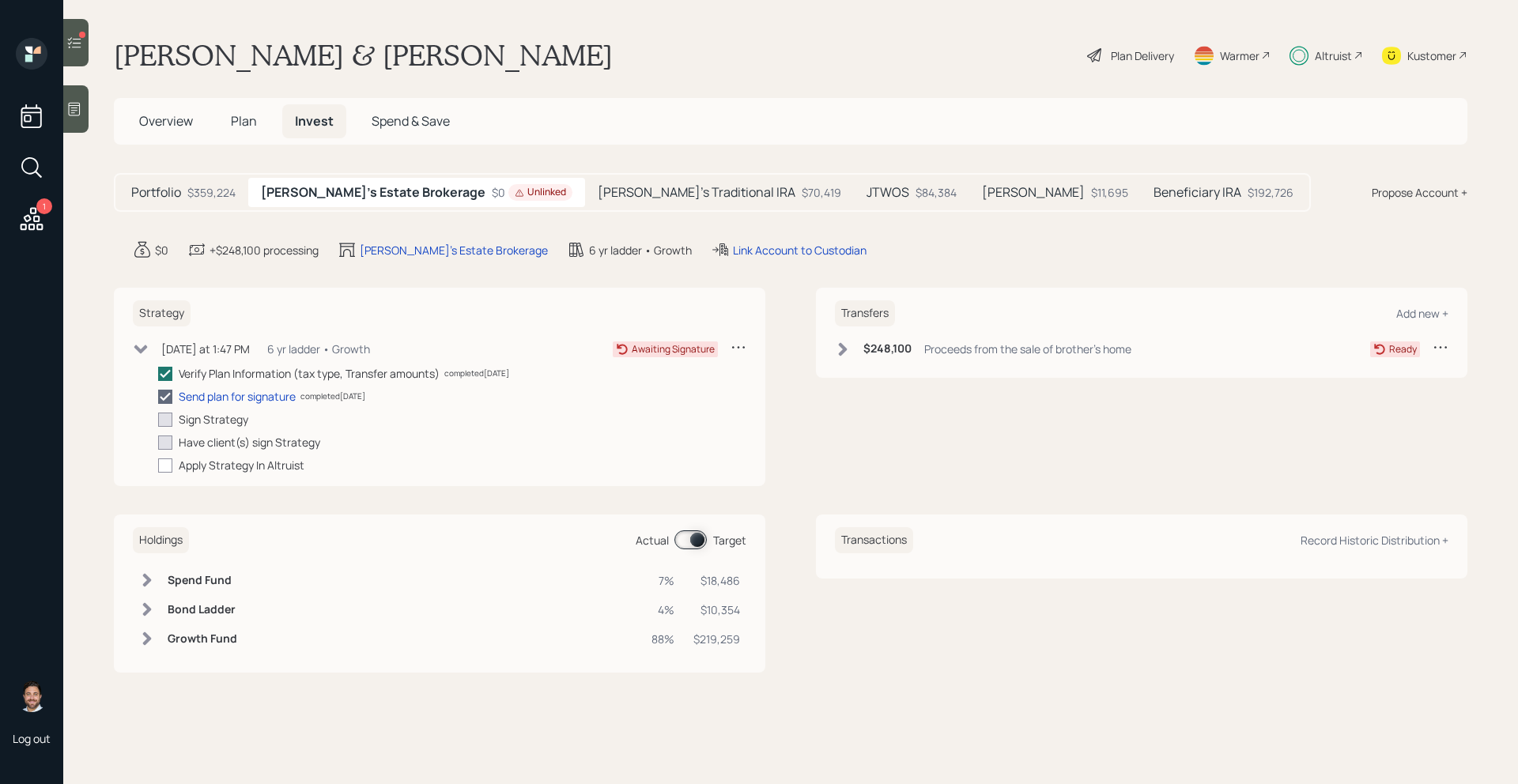
click at [139, 348] on icon at bounding box center [141, 349] width 14 height 9
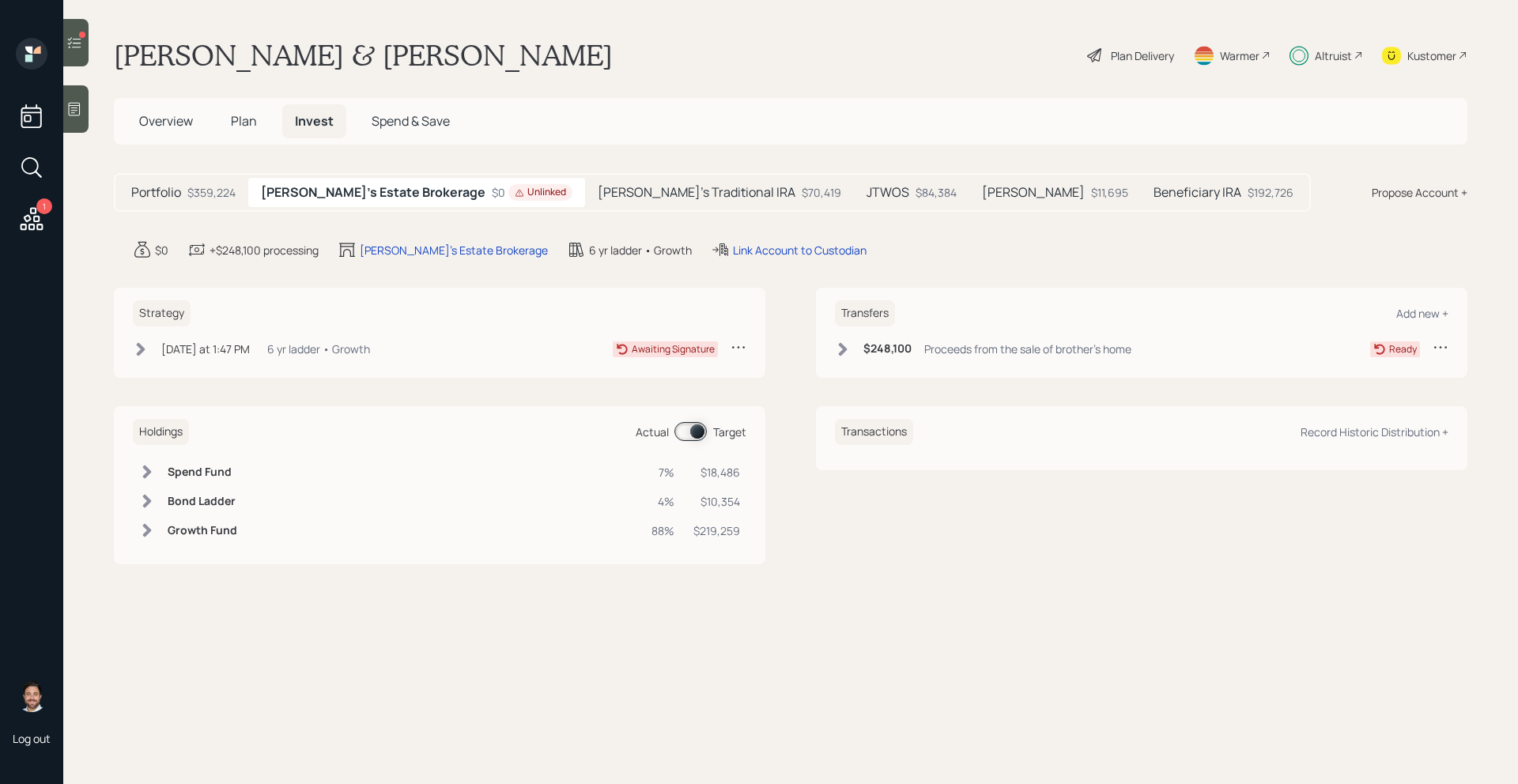
click at [846, 348] on icon at bounding box center [843, 349] width 9 height 14
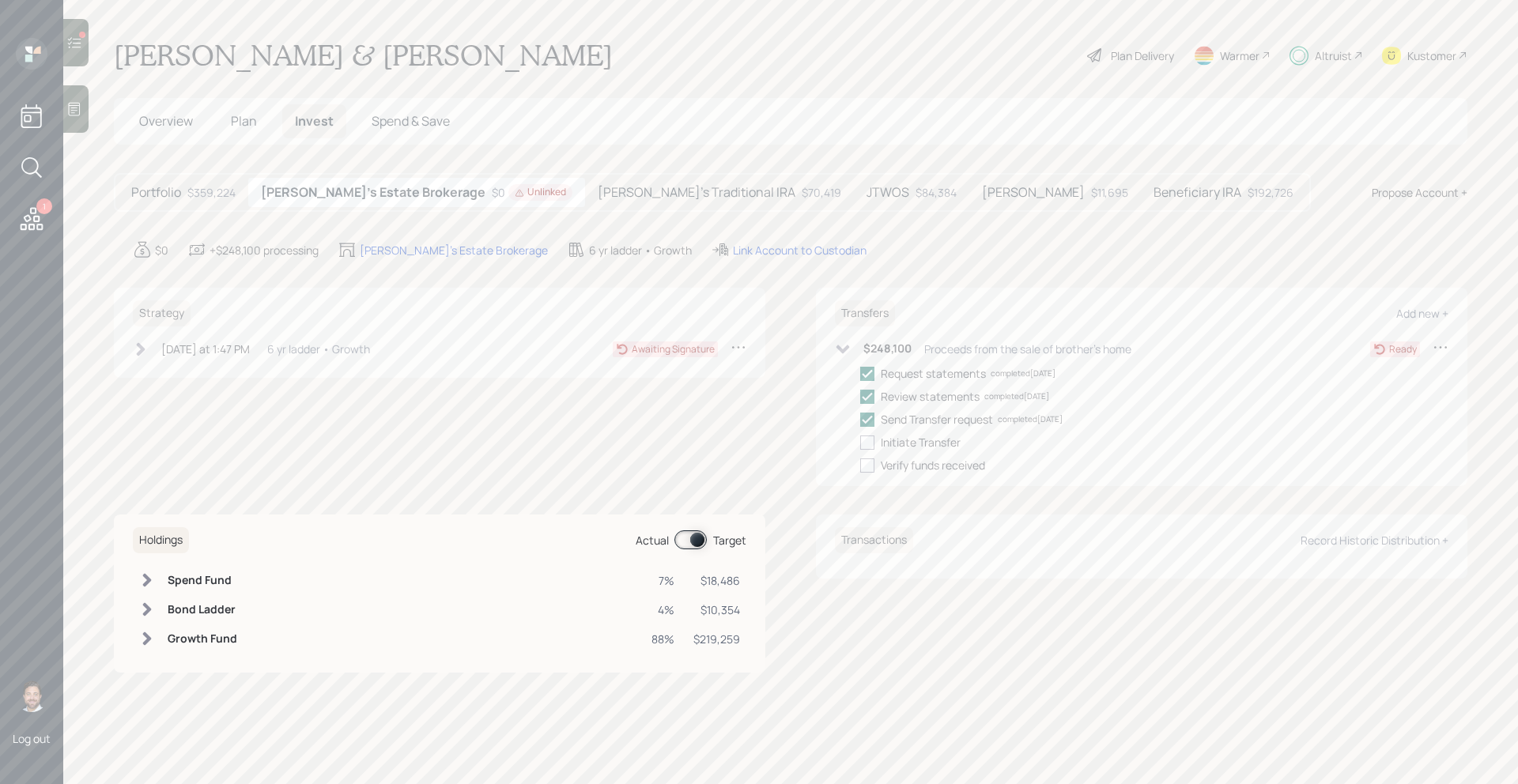
click at [846, 348] on icon at bounding box center [843, 349] width 14 height 9
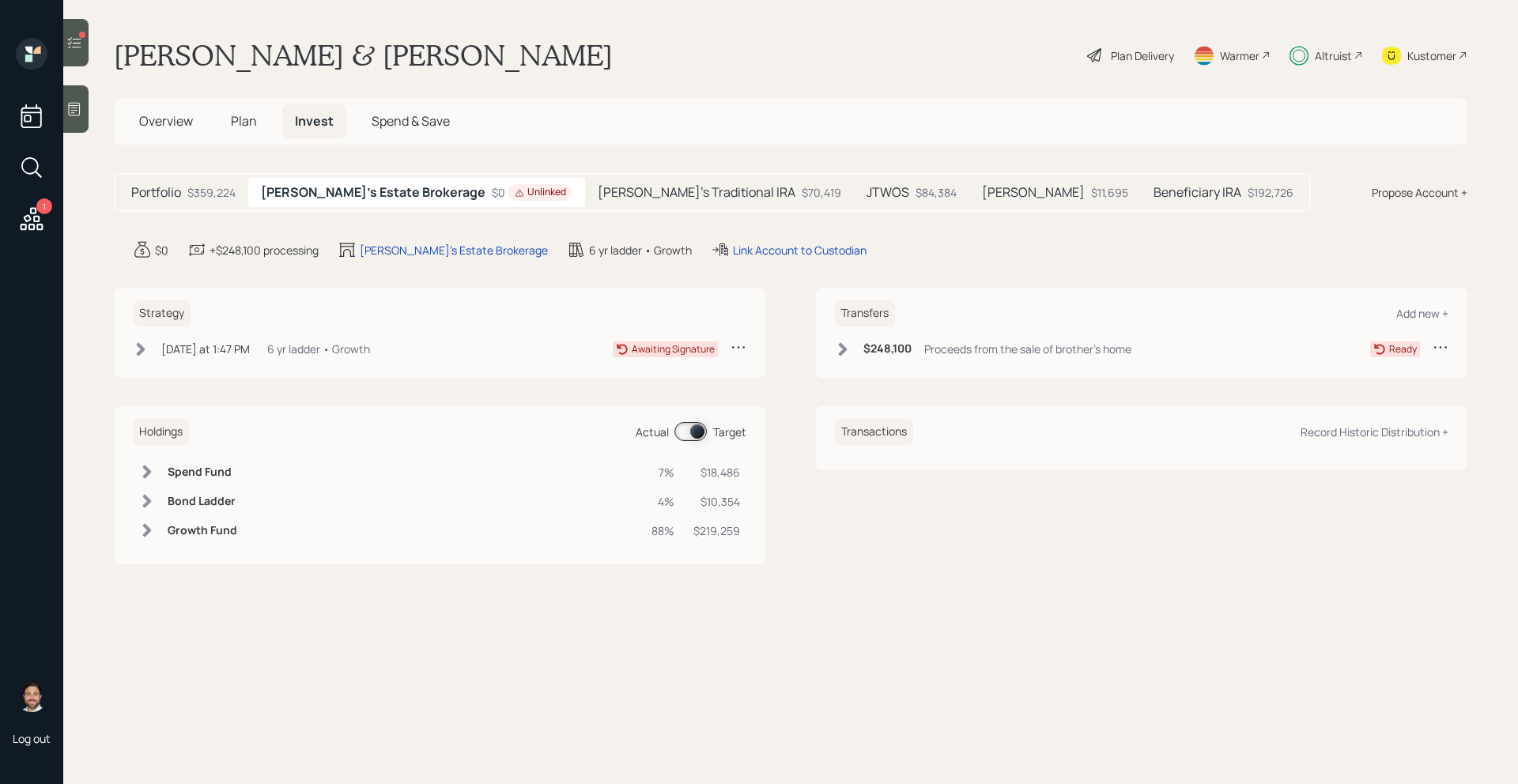
click at [210, 195] on div "$359,224" at bounding box center [211, 192] width 48 height 16
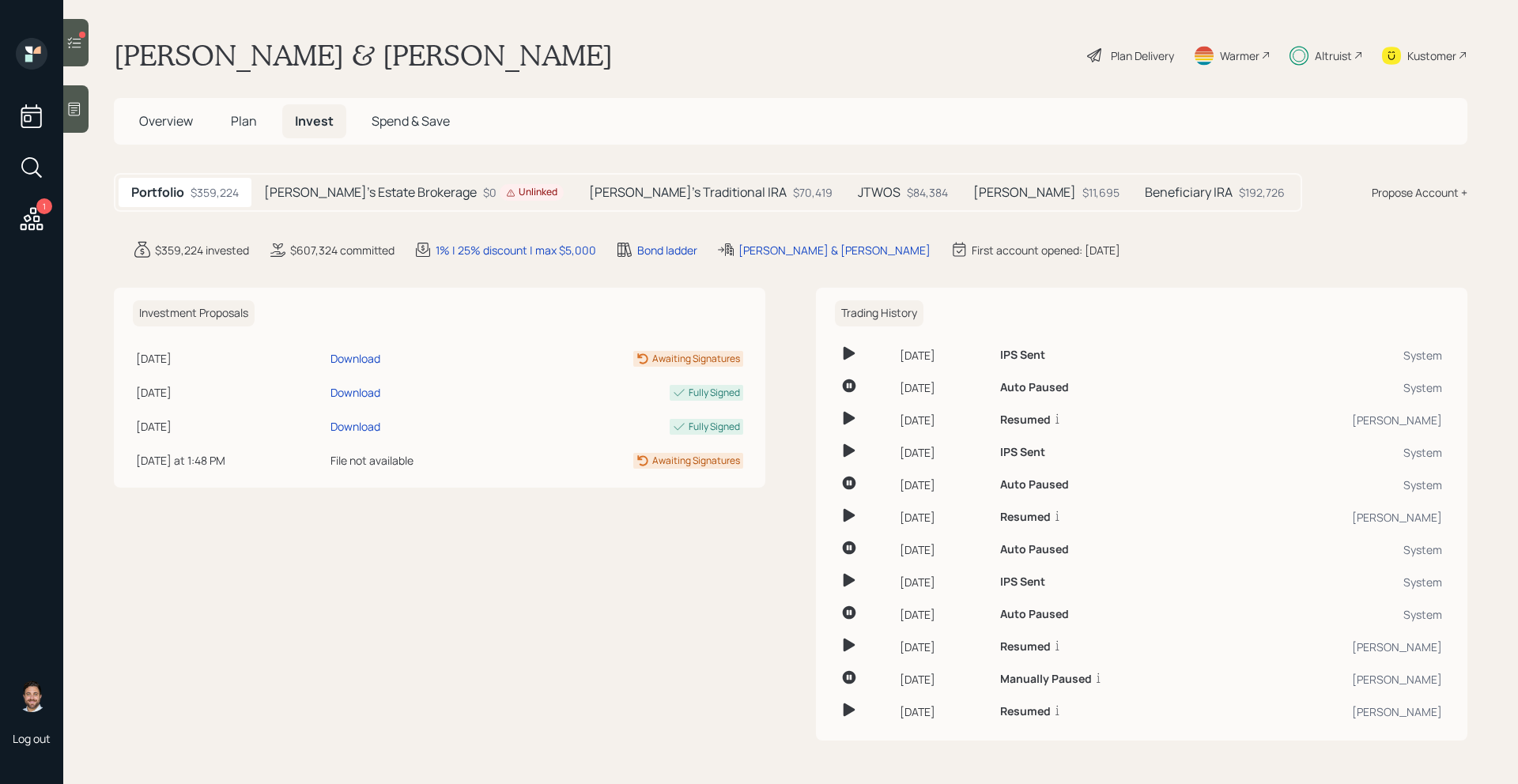
click at [170, 116] on span "Overview" at bounding box center [166, 120] width 54 height 17
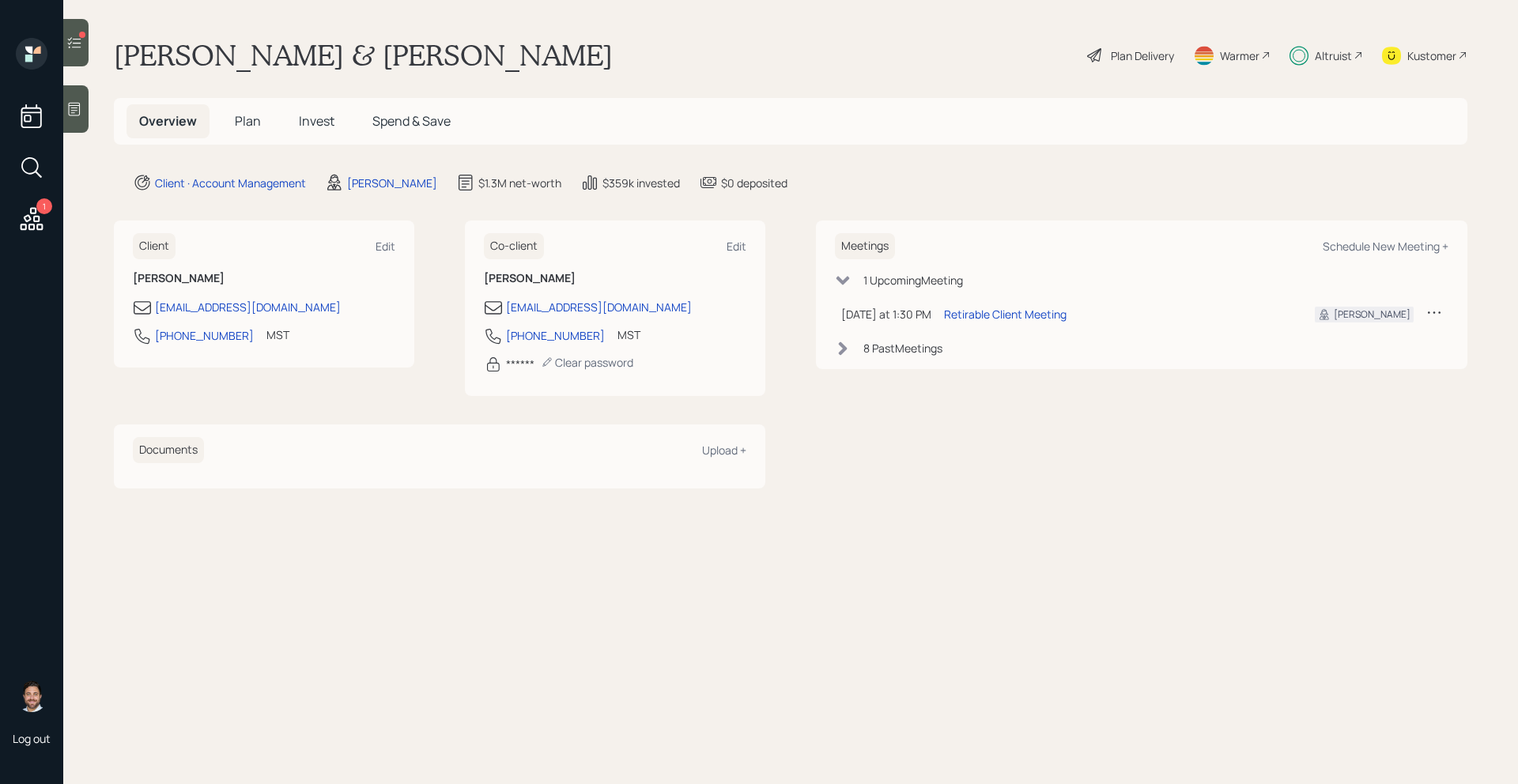
click at [83, 52] on div at bounding box center [75, 42] width 25 height 47
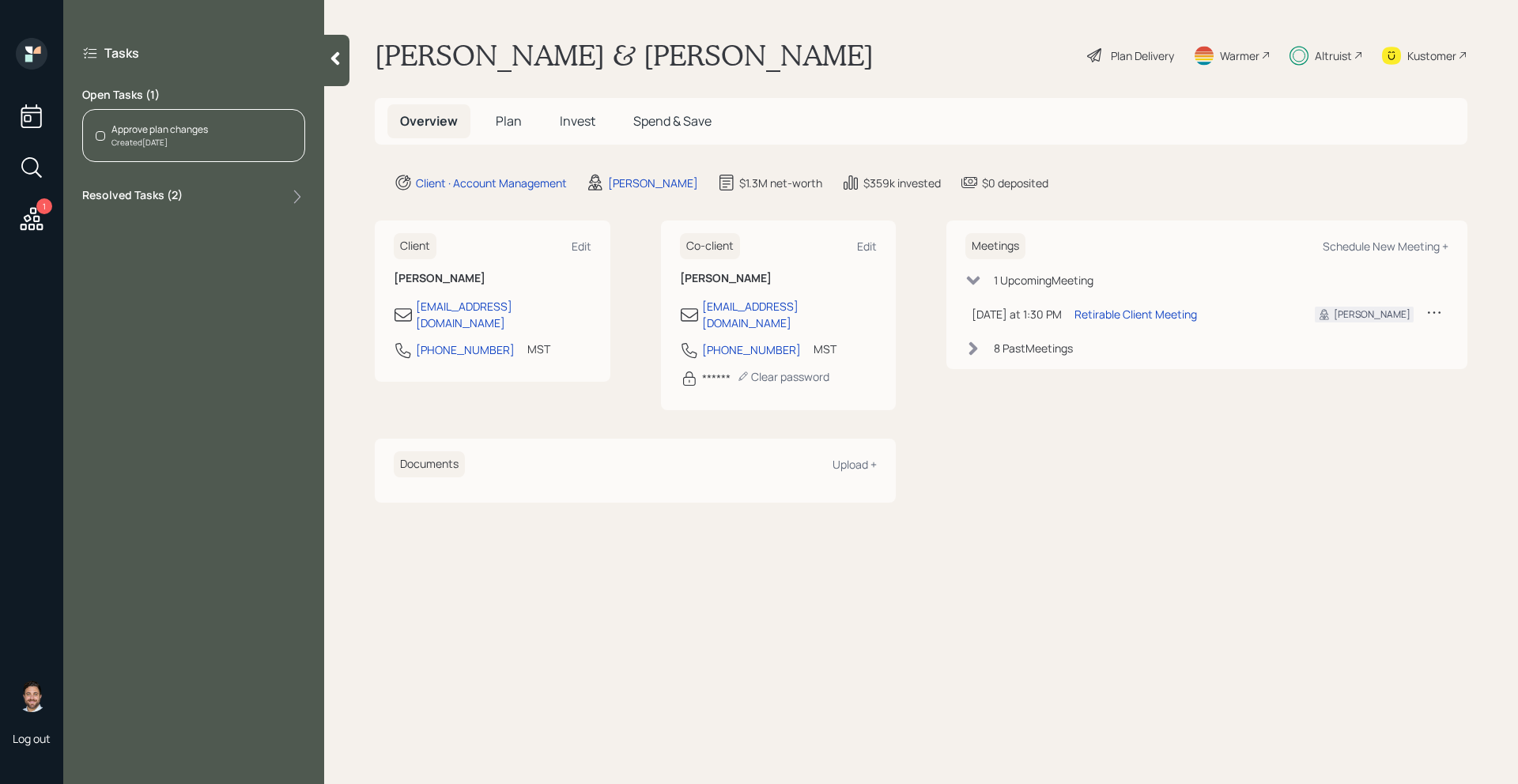
click at [229, 156] on div "Approve plan changes Created Today" at bounding box center [193, 135] width 223 height 53
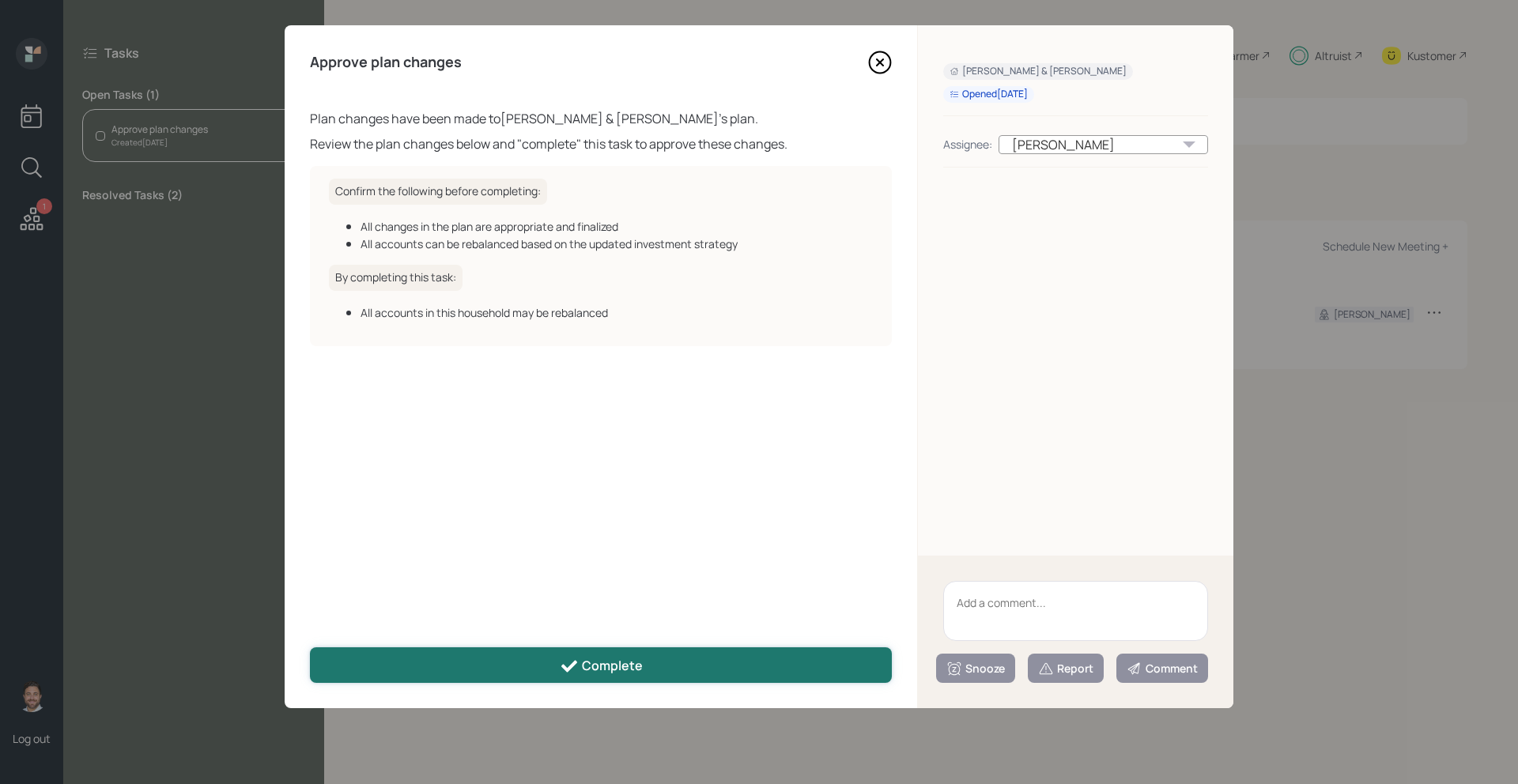
click at [641, 653] on button "Complete" at bounding box center [601, 665] width 582 height 36
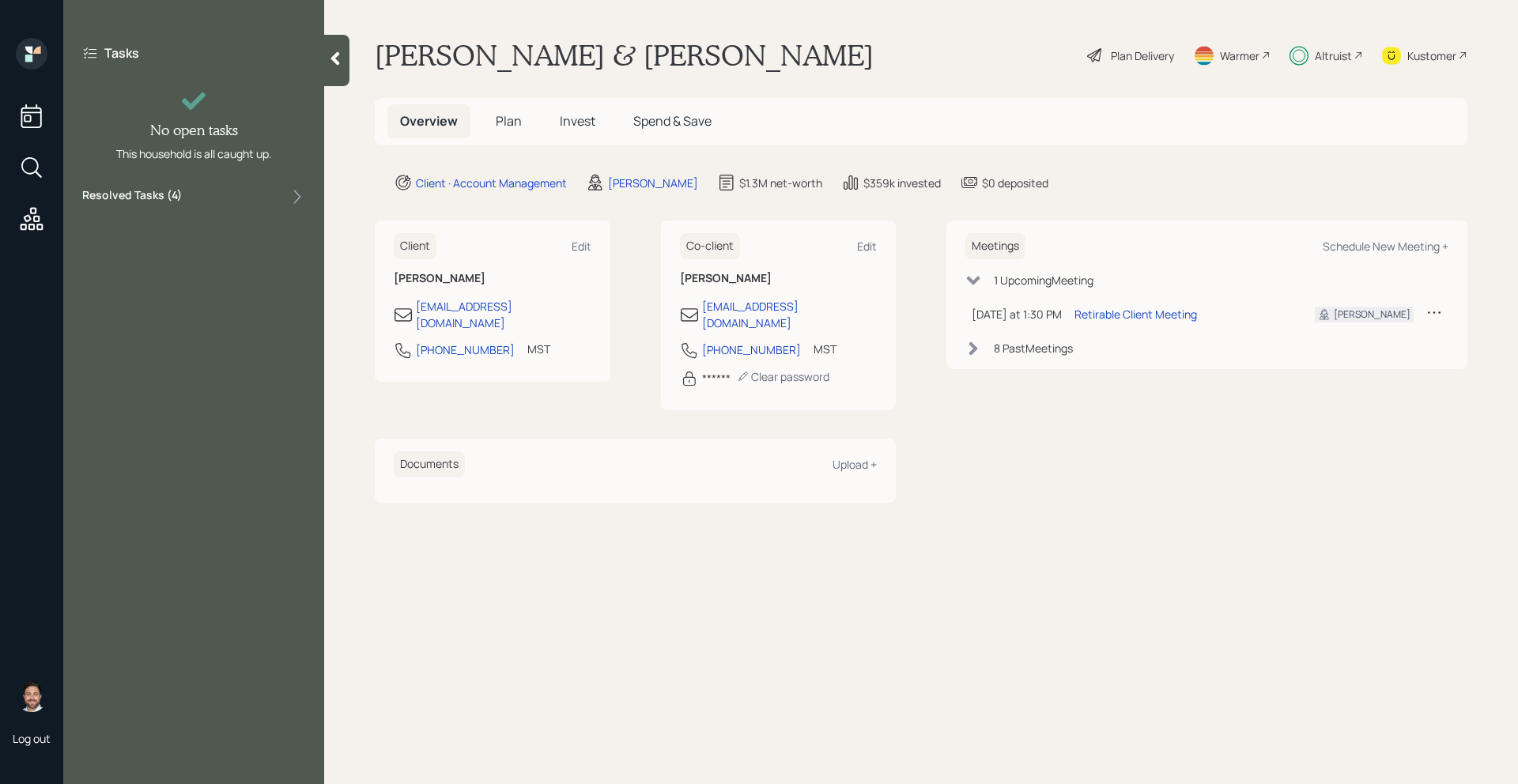
click at [331, 68] on div at bounding box center [337, 60] width 25 height 51
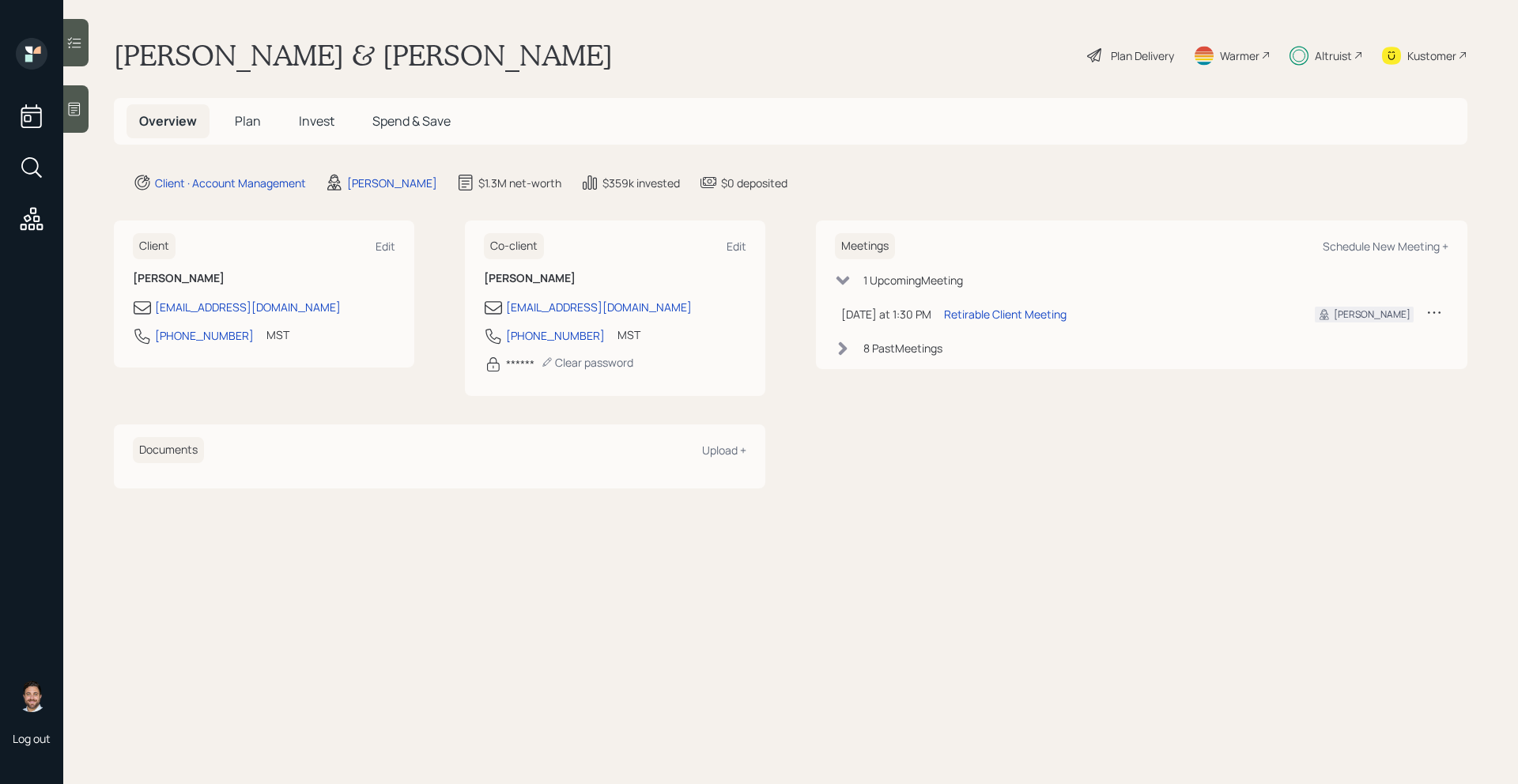
click at [252, 126] on span "Plan" at bounding box center [248, 120] width 26 height 17
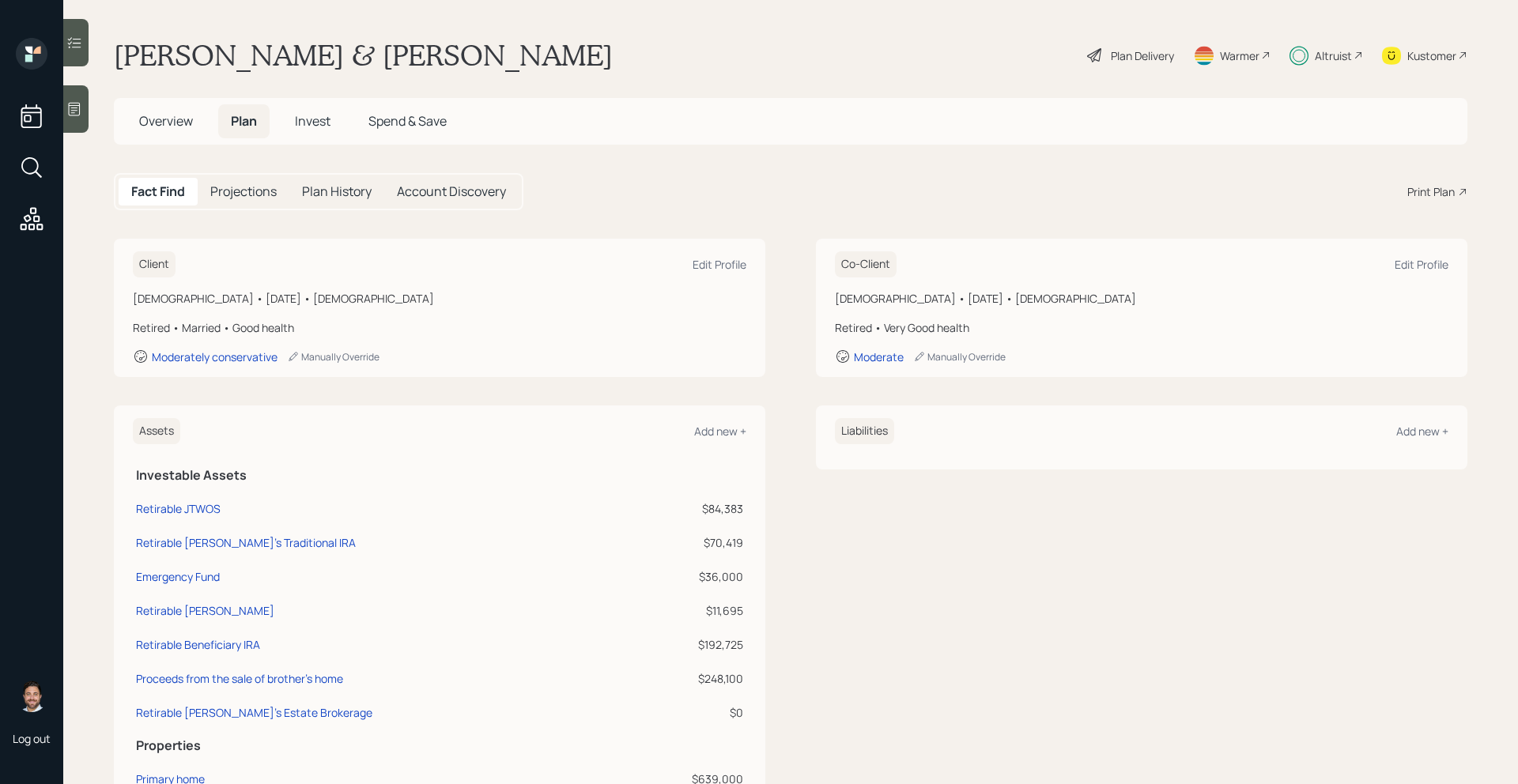
click at [1341, 50] on div "Altruist" at bounding box center [1333, 55] width 37 height 16
click at [191, 125] on span "Overview" at bounding box center [166, 120] width 54 height 17
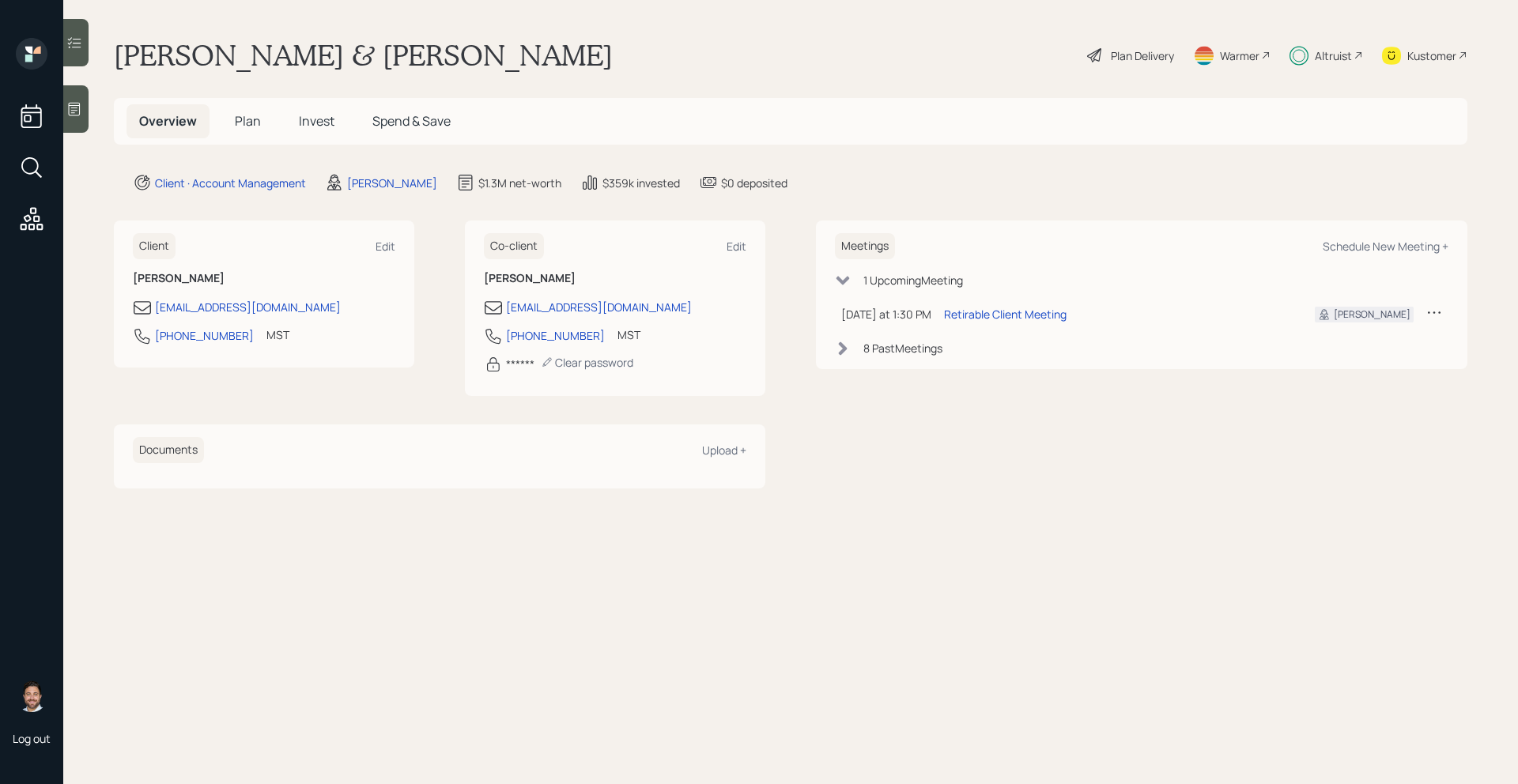
click at [248, 122] on span "Plan" at bounding box center [248, 120] width 26 height 17
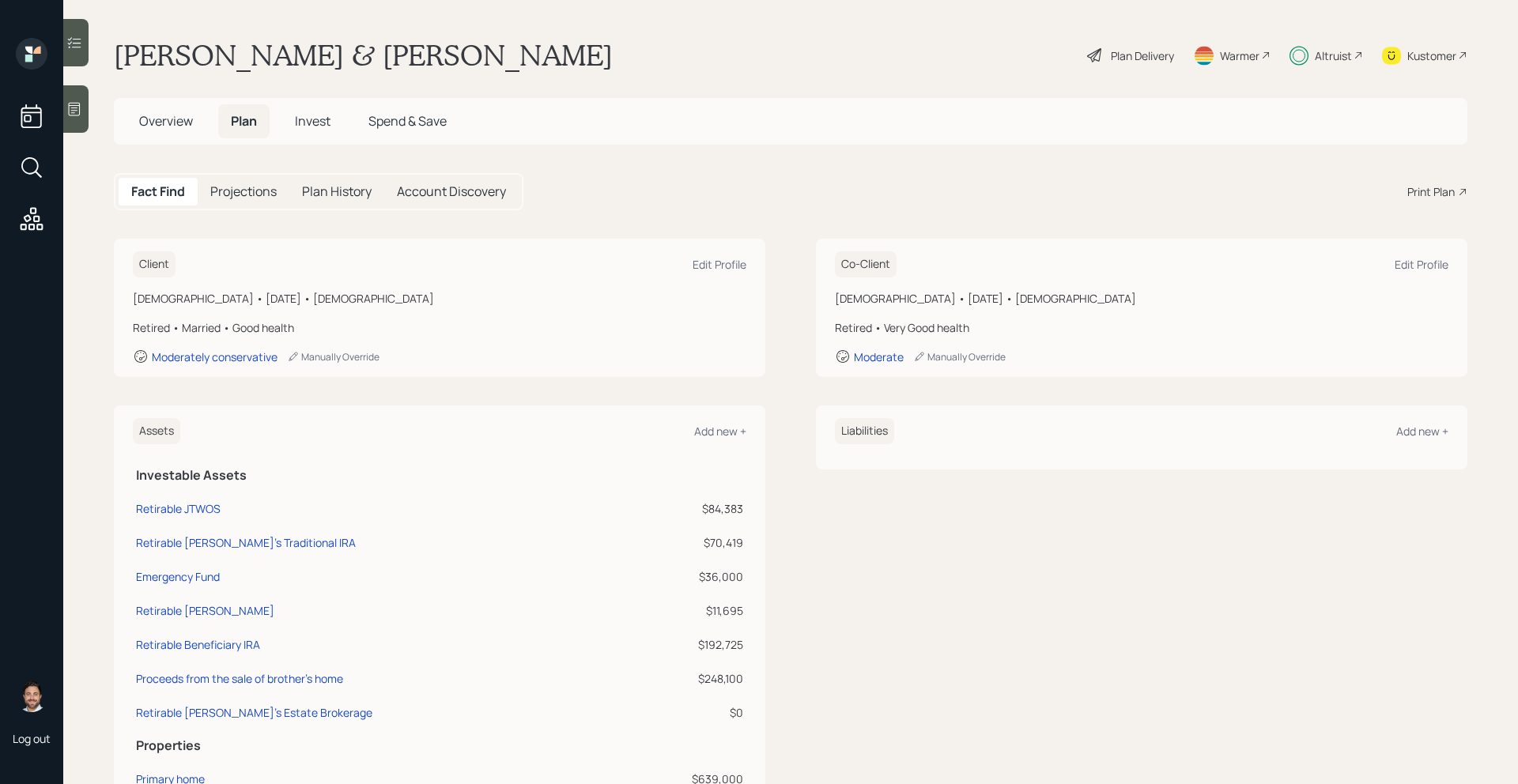
click at [318, 125] on span "Invest" at bounding box center [313, 120] width 36 height 17
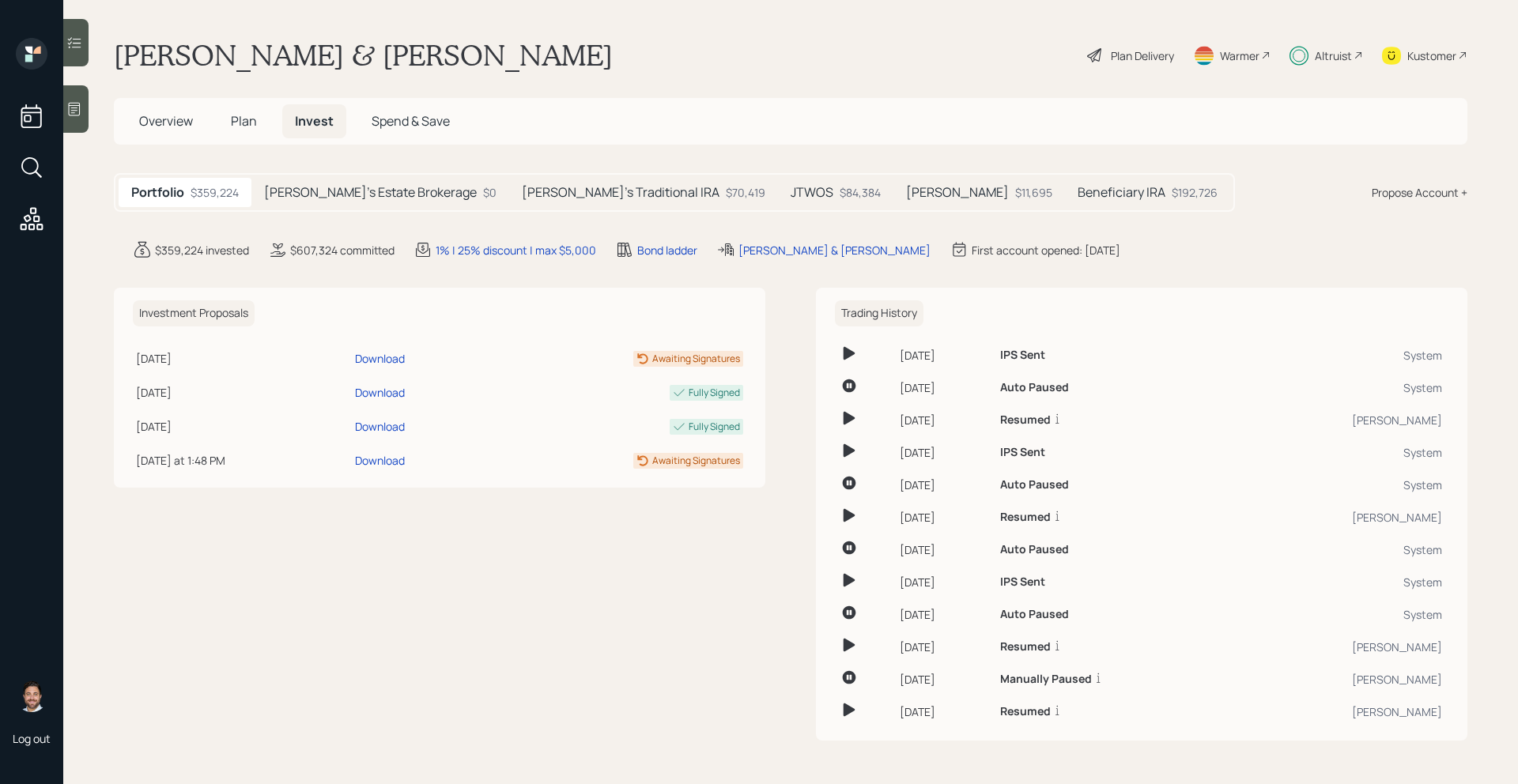
click at [336, 194] on h5 "[PERSON_NAME]'s Estate Brokerage" at bounding box center [371, 192] width 212 height 15
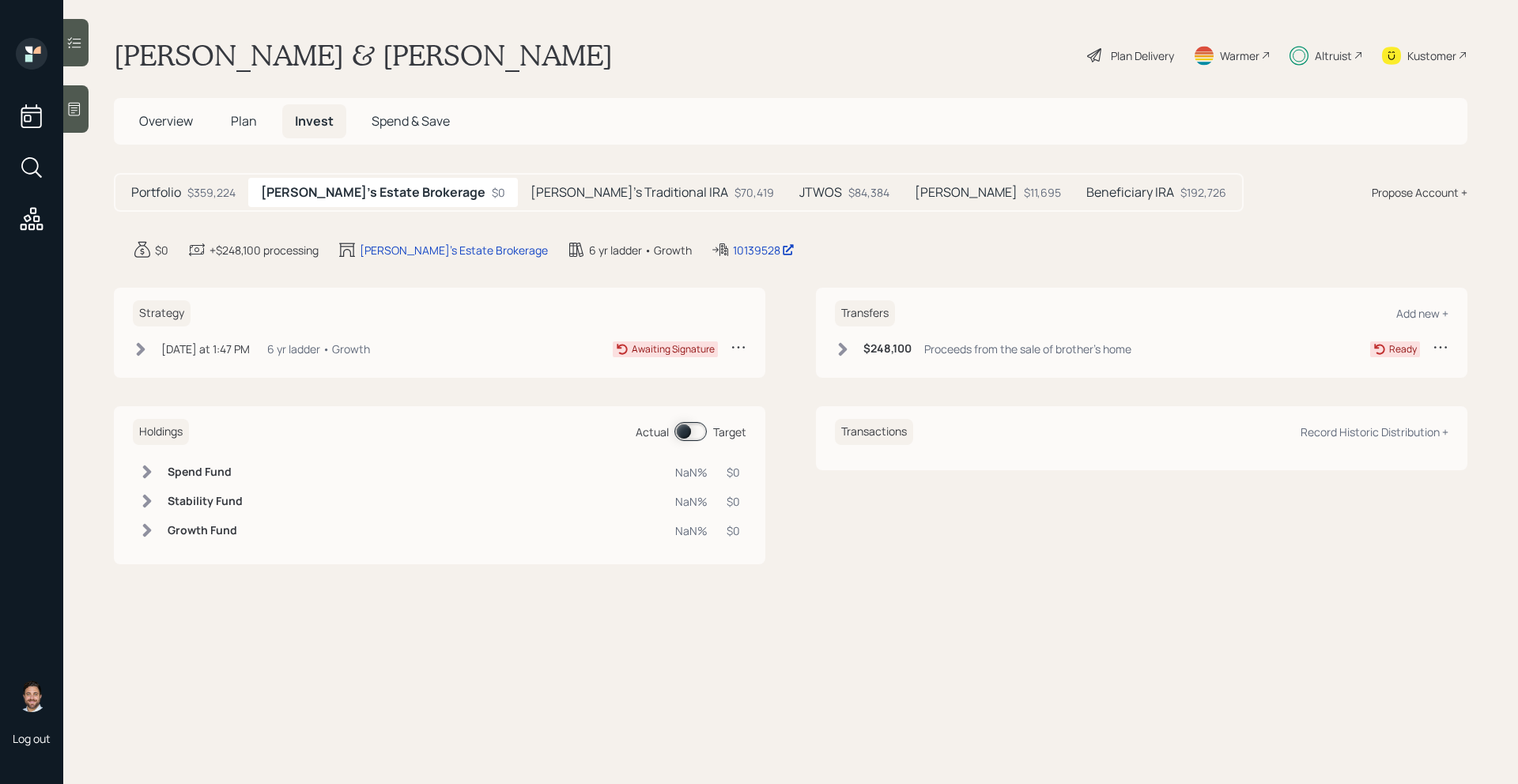
click at [530, 194] on h5 "[PERSON_NAME]'s Traditional IRA" at bounding box center [629, 192] width 198 height 15
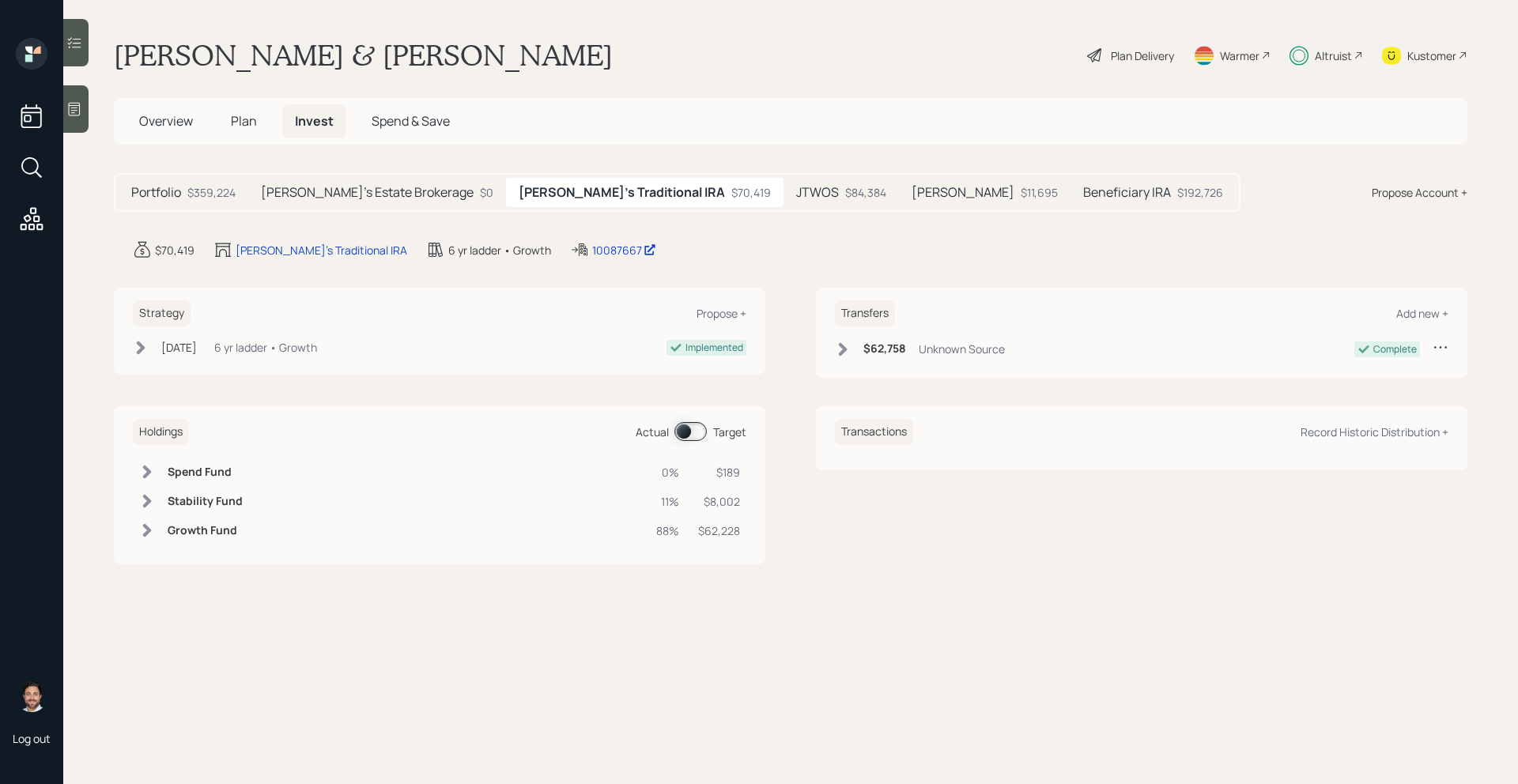
click at [783, 193] on div "JTWOS $84,384" at bounding box center [841, 192] width 115 height 29
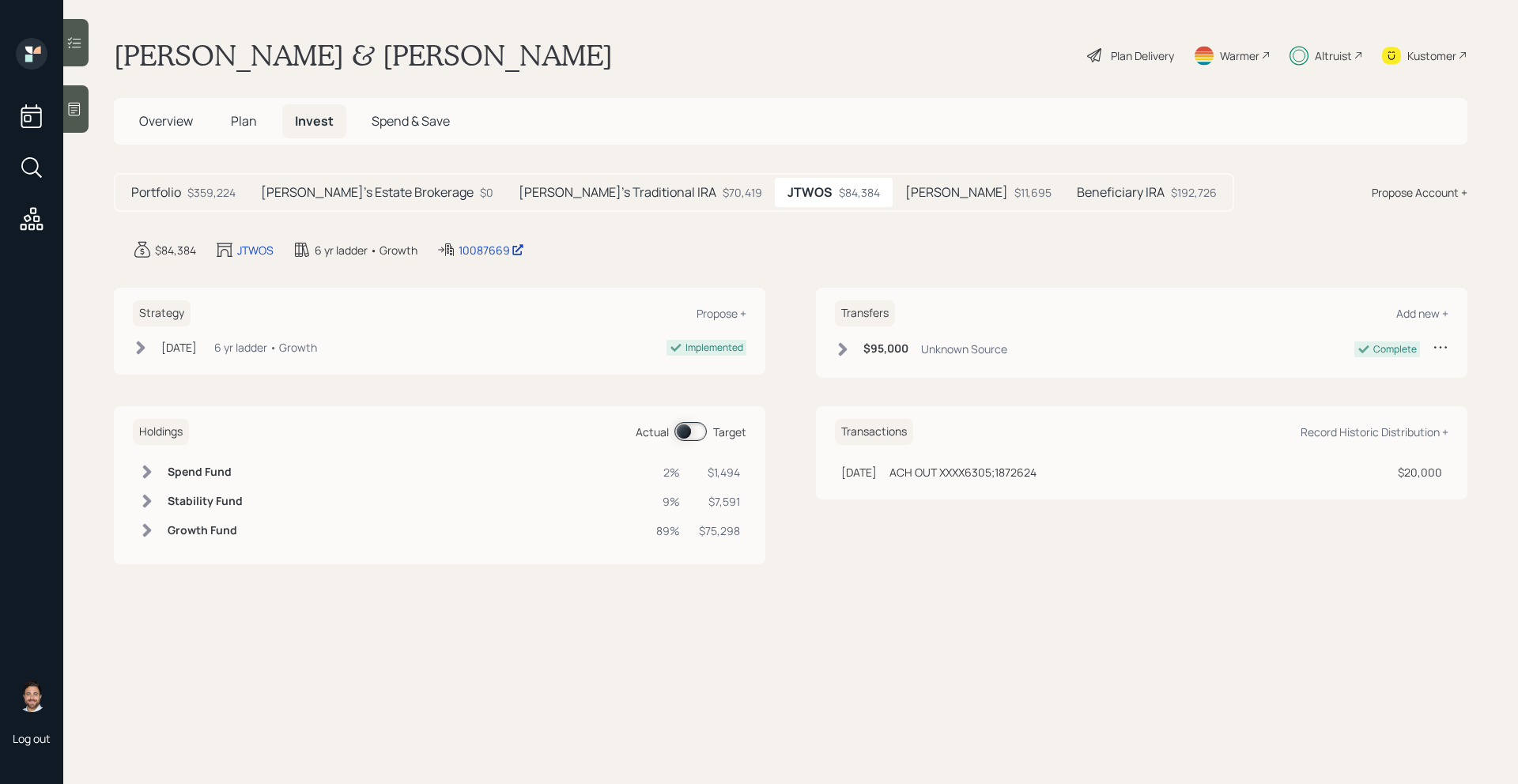
click at [1014, 199] on div "$11,695" at bounding box center [1033, 192] width 37 height 16
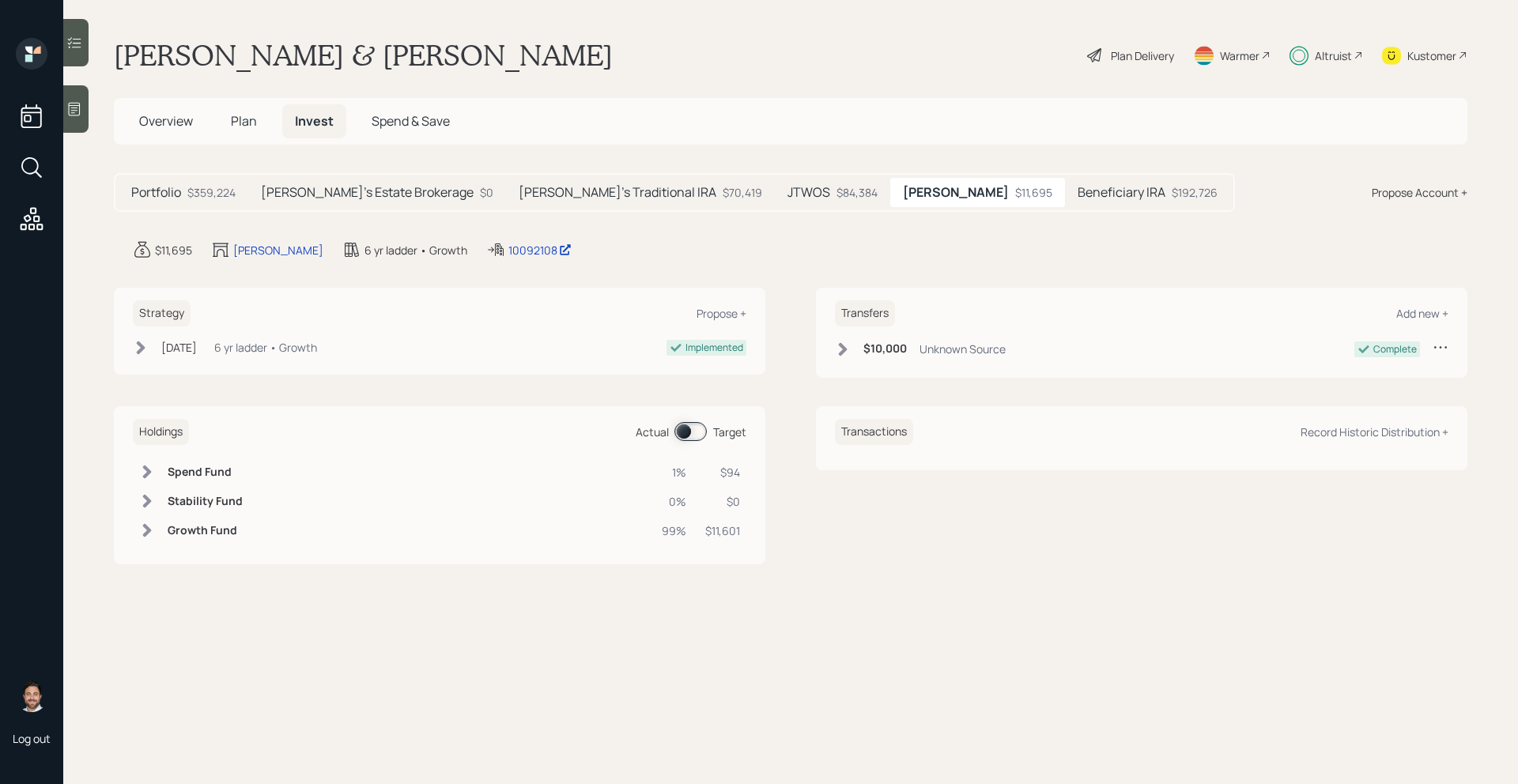
click at [1065, 203] on div "Beneficiary IRA $192,726" at bounding box center [1147, 192] width 165 height 29
click at [1331, 55] on div "Altruist" at bounding box center [1333, 55] width 37 height 16
